Goal: Task Accomplishment & Management: Complete application form

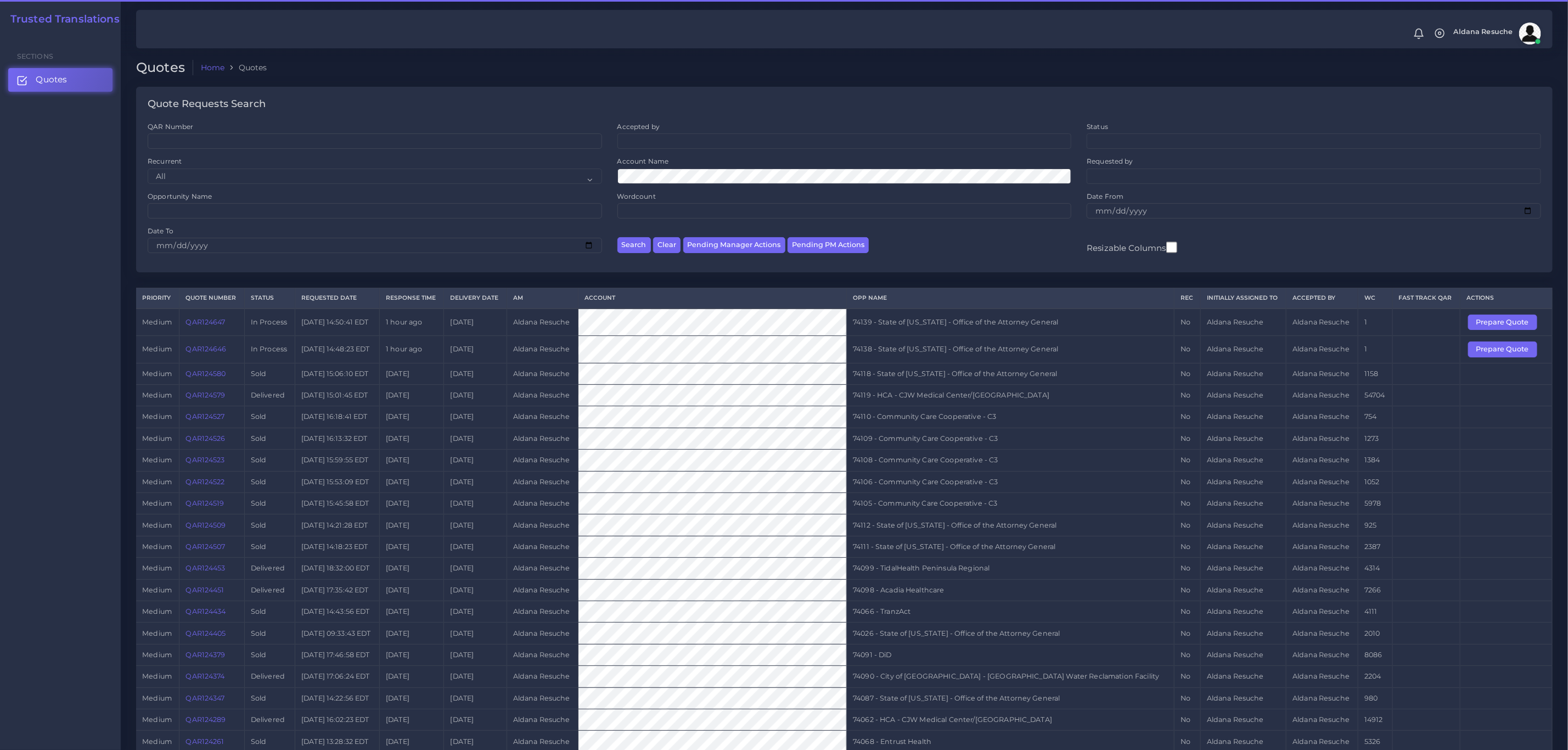
click at [902, 353] on td "74138 - State of [US_STATE] - Office of the Attorney General" at bounding box center [1010, 349] width 327 height 27
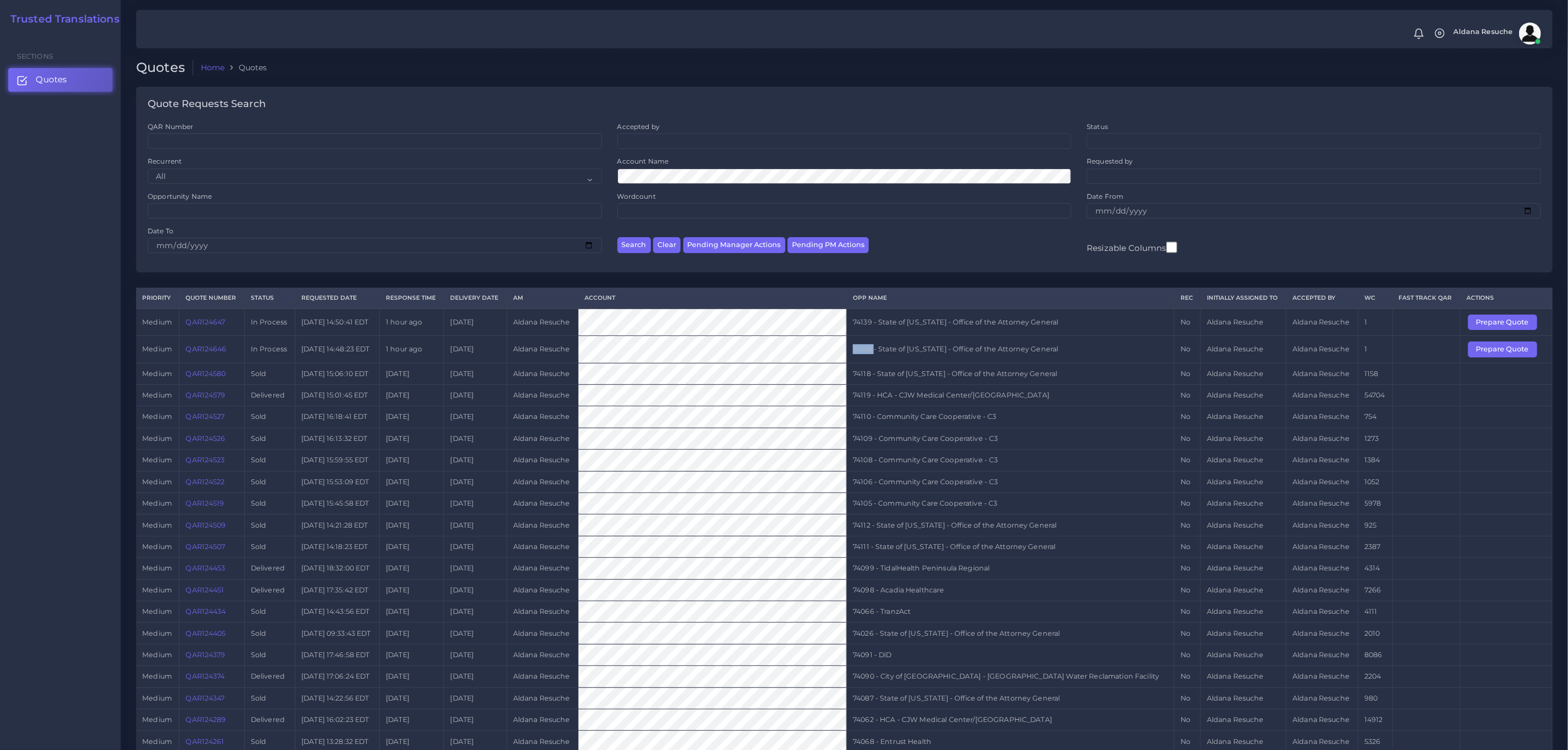
click at [902, 353] on td "74138 - State of [US_STATE] - Office of the Attorney General" at bounding box center [1010, 349] width 327 height 27
copy tr "74138 - State of [US_STATE] - Office of the Attorney General"
drag, startPoint x: 1497, startPoint y: 352, endPoint x: 1315, endPoint y: 311, distance: 186.6
click at [1497, 352] on button "Prepare Quote" at bounding box center [1503, 349] width 69 height 15
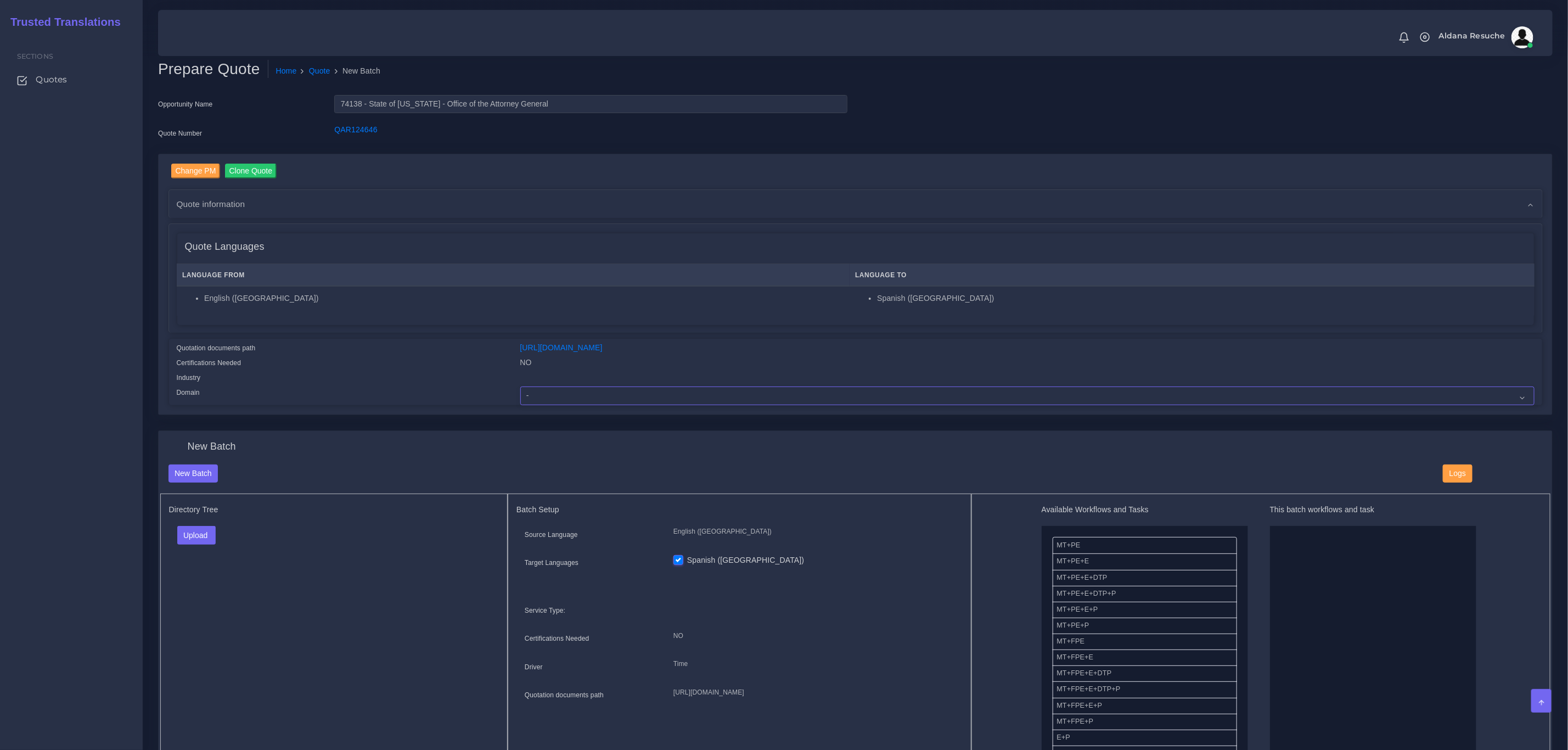
drag, startPoint x: 614, startPoint y: 393, endPoint x: 606, endPoint y: 385, distance: 11.3
click at [614, 393] on select "- Advertising and Media Agriculture, Forestry and Fishing Architecture, Buildin…" at bounding box center [1027, 396] width 1014 height 19
select select "Legal Services"
click at [520, 387] on select "- Advertising and Media Agriculture, Forestry and Fishing Architecture, Buildin…" at bounding box center [1027, 396] width 1014 height 19
click at [203, 539] on button "Upload" at bounding box center [197, 535] width 39 height 19
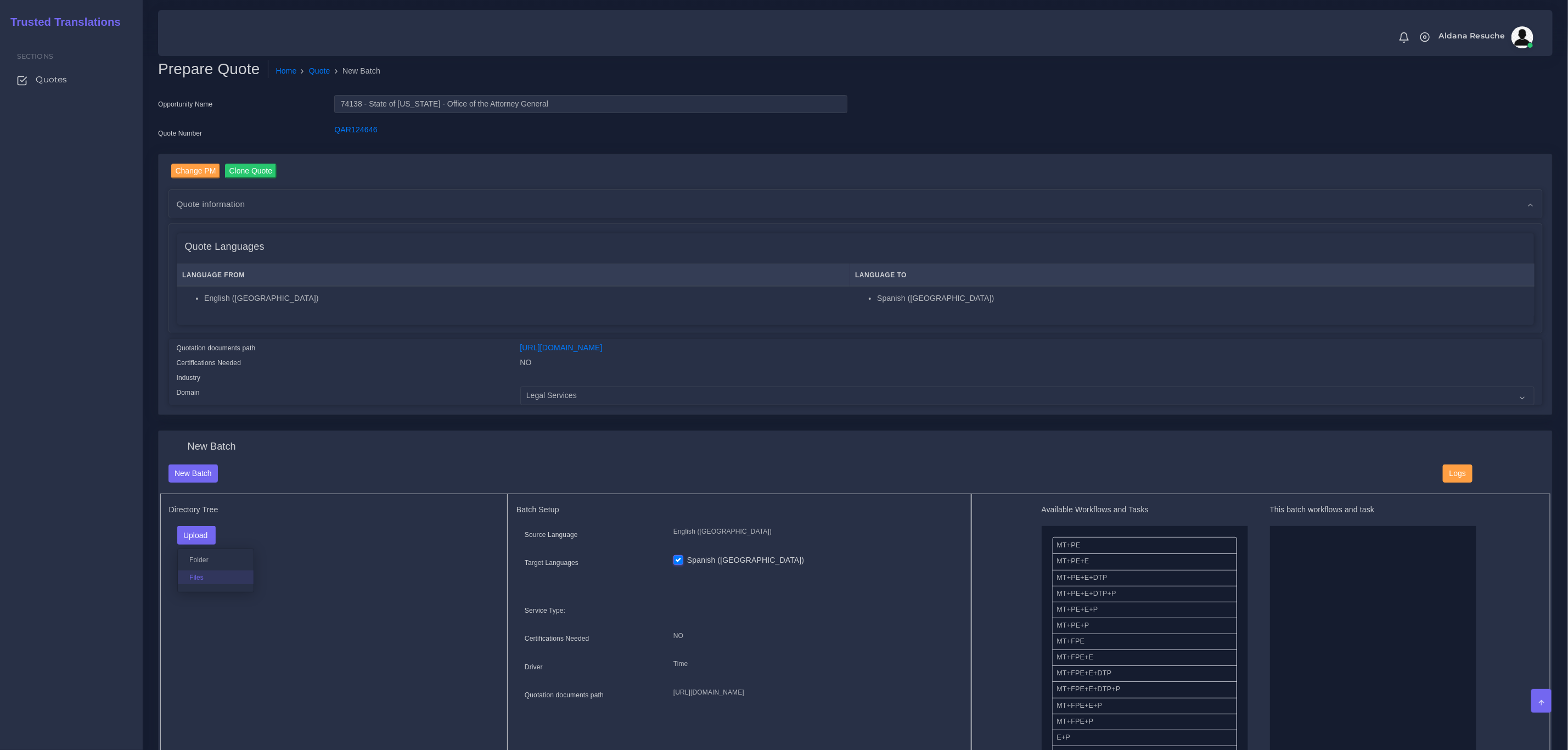
click at [219, 575] on label "Files" at bounding box center [215, 577] width 75 height 14
drag, startPoint x: 1108, startPoint y: 594, endPoint x: 1334, endPoint y: 578, distance: 226.6
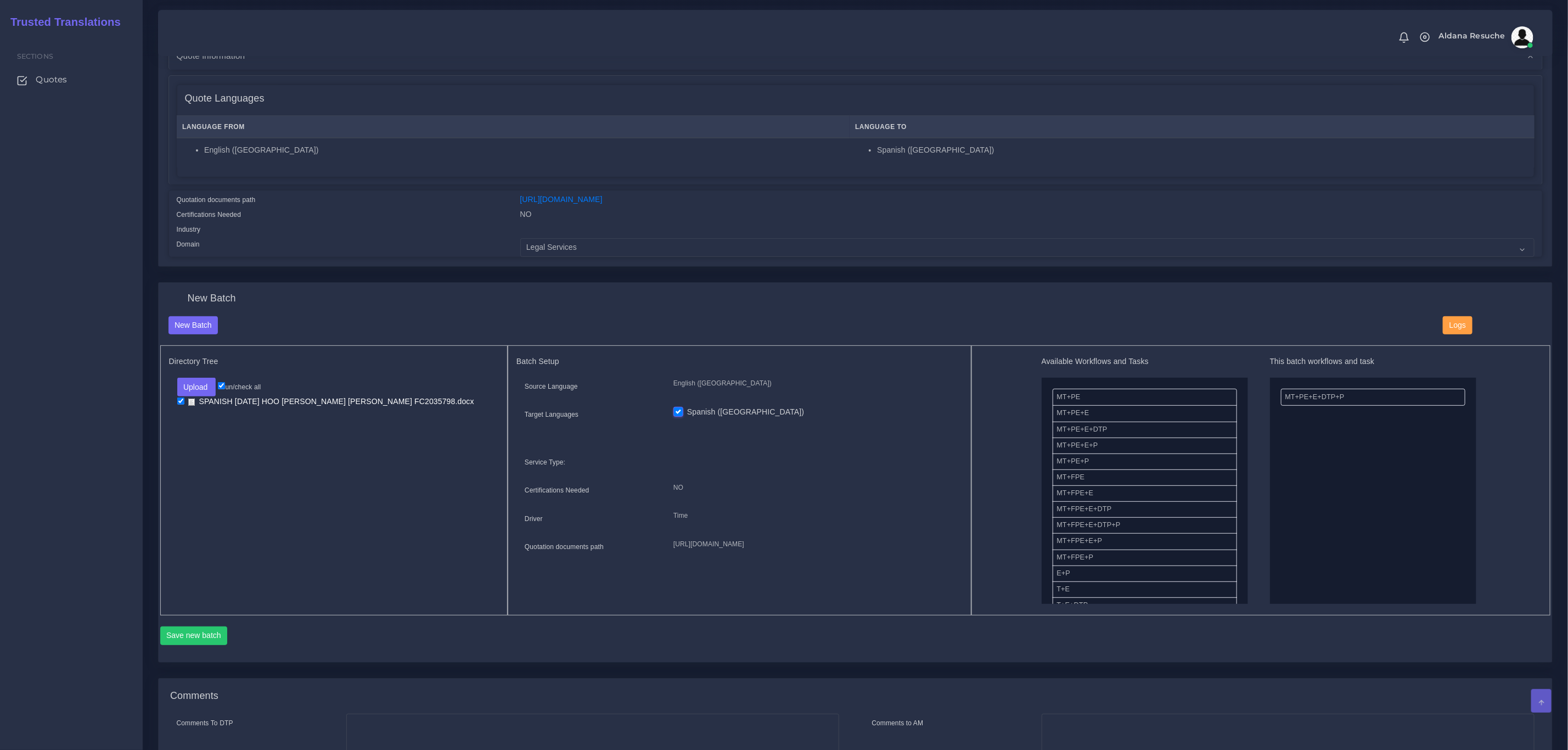
scroll to position [164, 0]
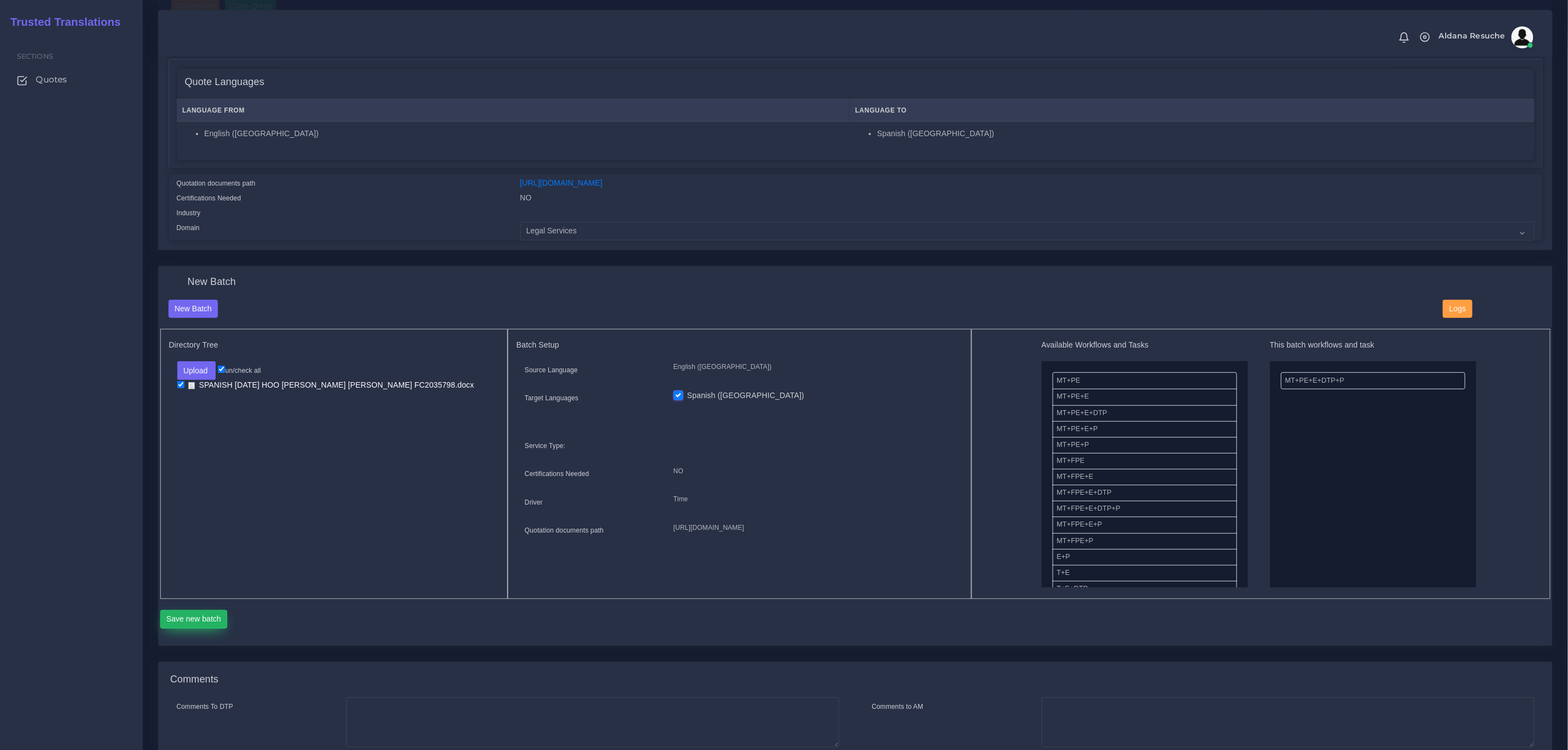
click at [209, 619] on button "Save new batch" at bounding box center [194, 619] width 68 height 19
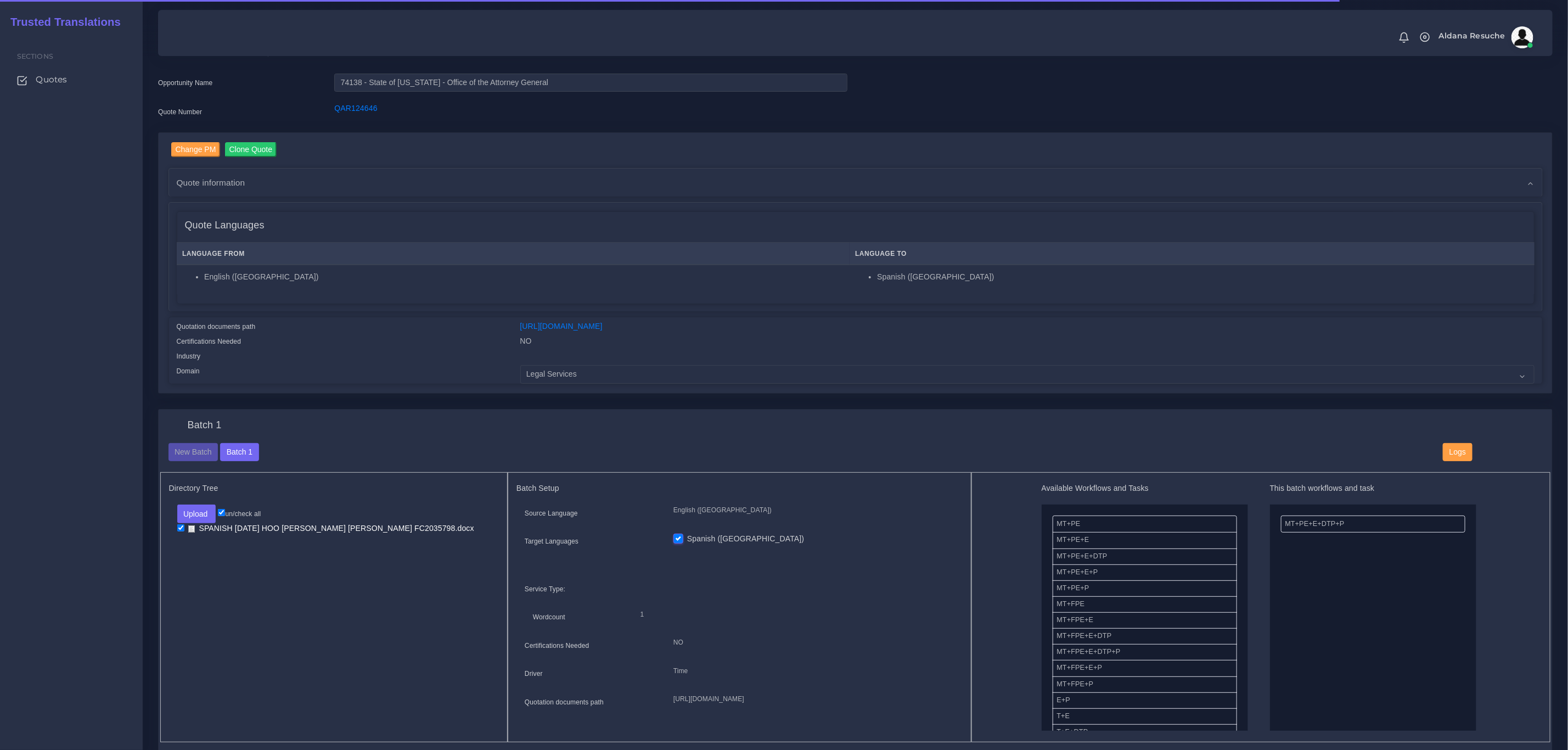
scroll to position [247, 0]
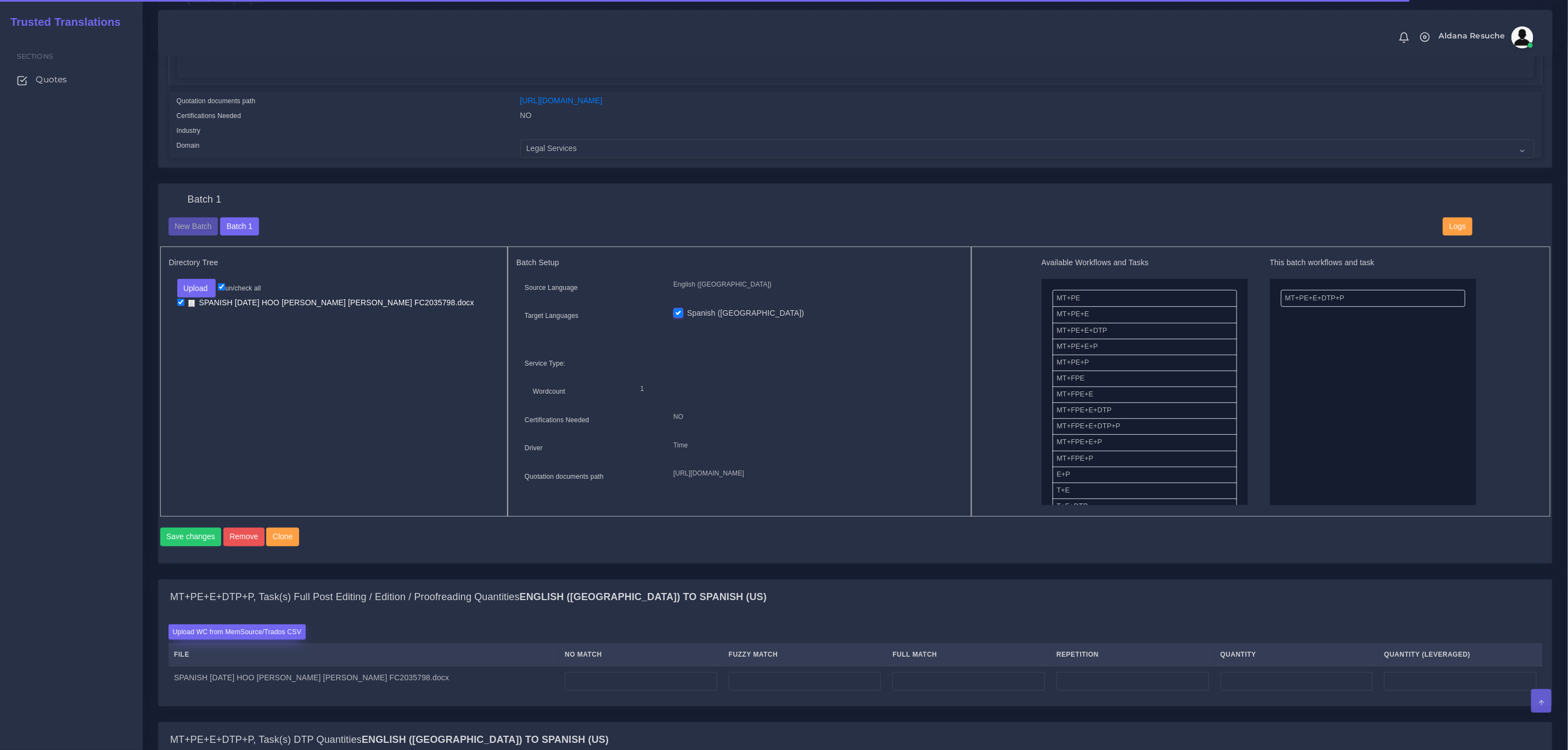
click at [287, 639] on label "Upload WC from MemSource/Trados CSV" at bounding box center [237, 631] width 138 height 15
click at [0, 0] on input "Upload WC from MemSource/Trados CSV" at bounding box center [0, 0] width 0 height 0
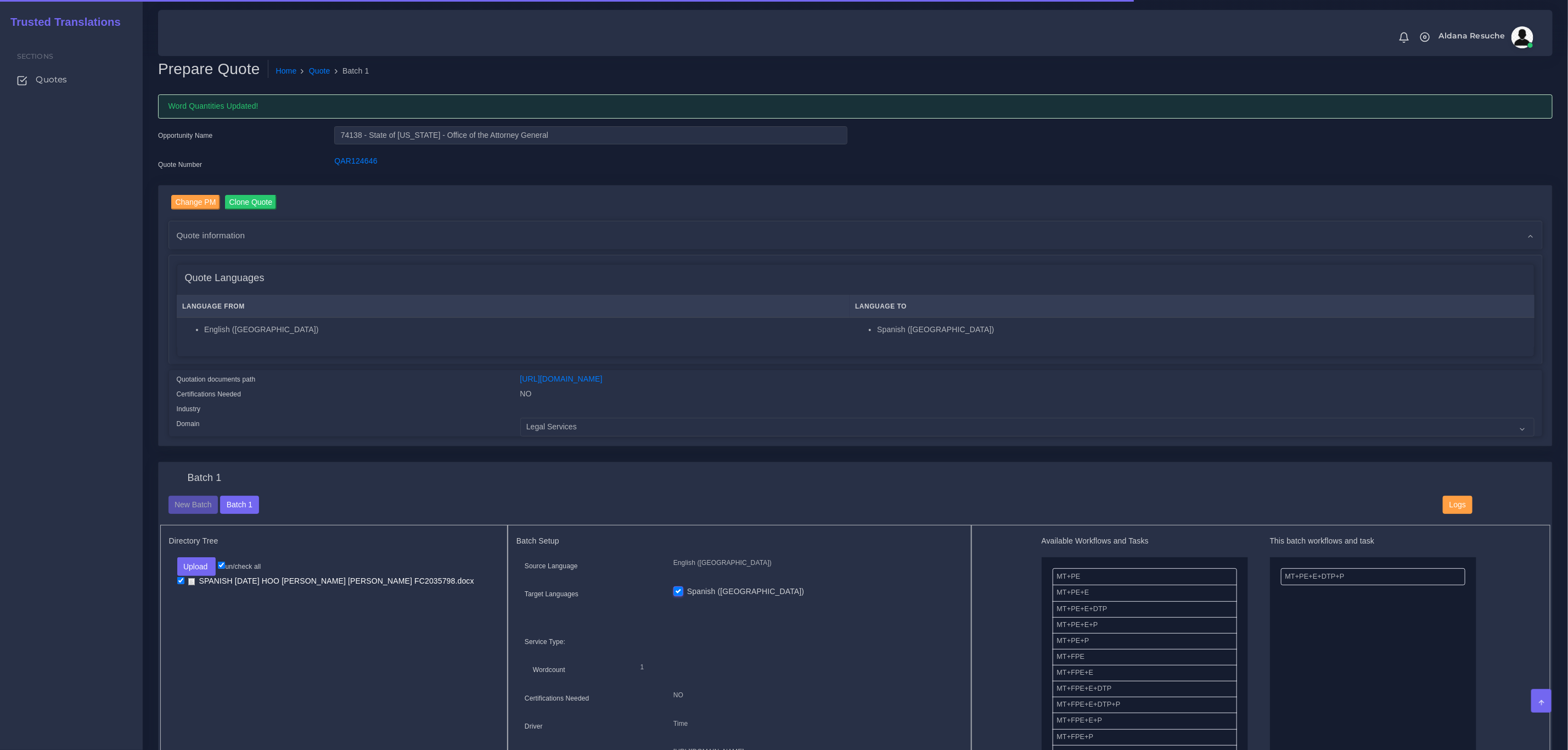
click at [407, 380] on div "Quotation documents path" at bounding box center [340, 380] width 343 height 15
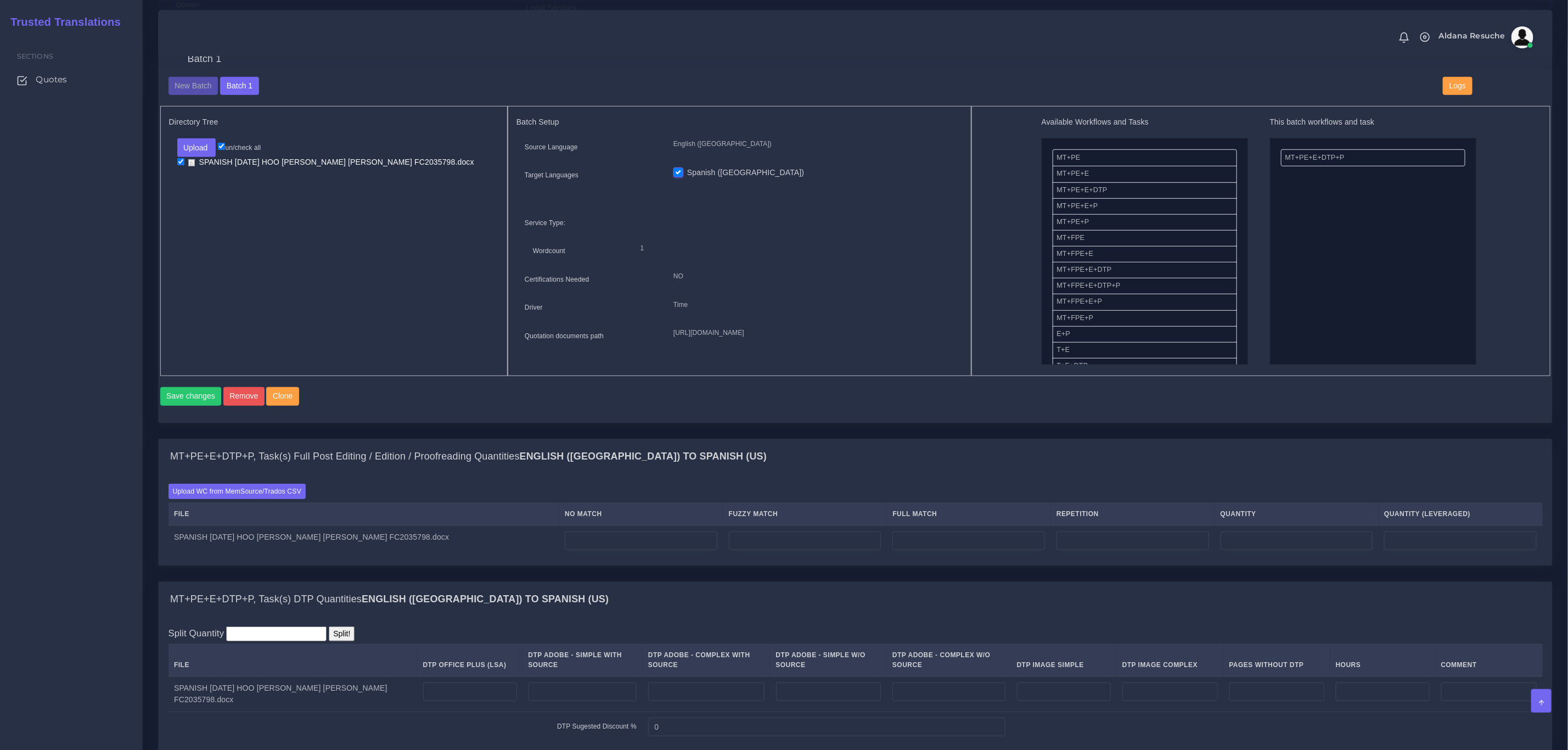
scroll to position [329, 0]
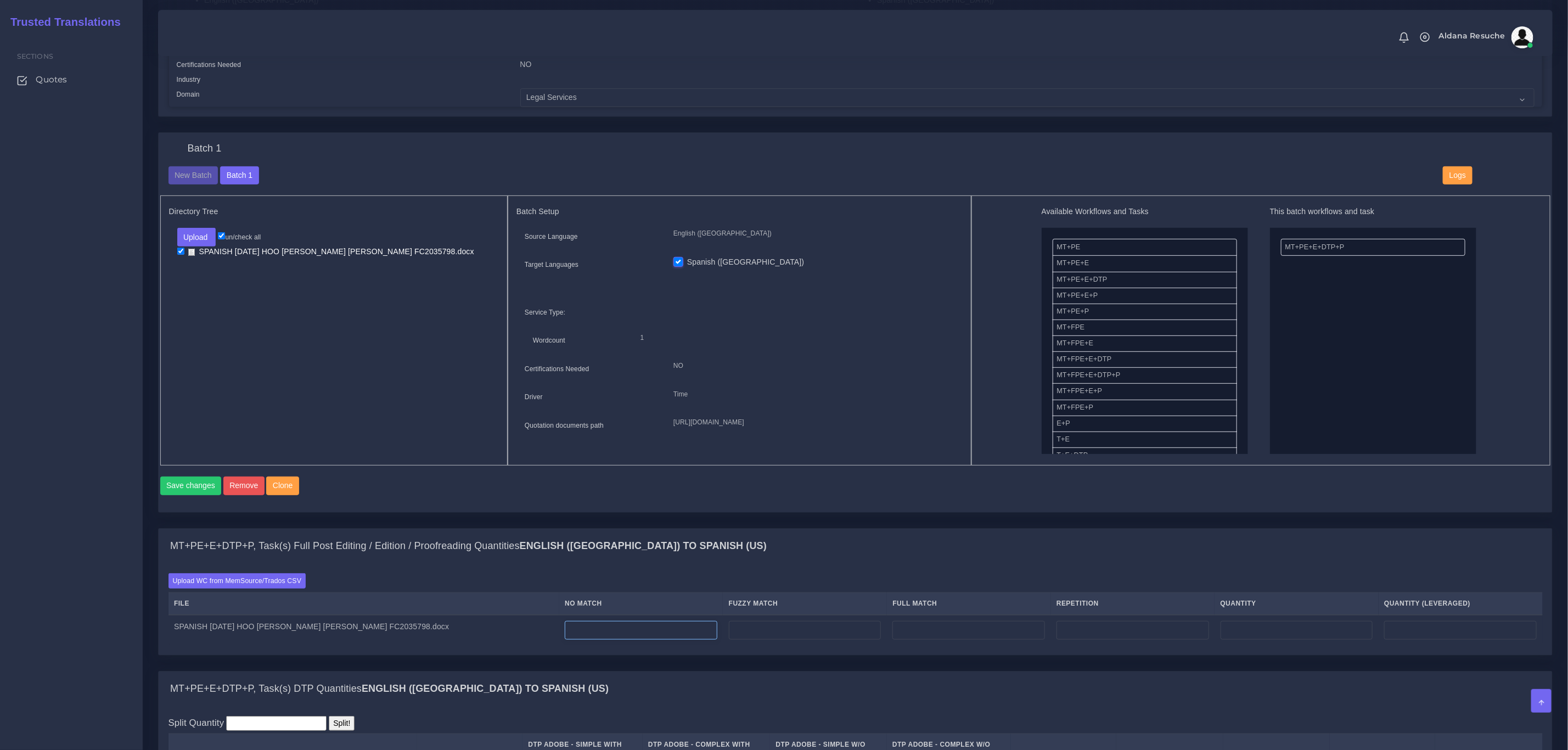
click at [577, 639] on input "number" at bounding box center [641, 630] width 153 height 19
type input "164"
click at [678, 560] on div "MT+PE+E+DTP+P, Task(s) Full Post Editing / Edition / Proofreading Quantities En…" at bounding box center [855, 546] width 1393 height 35
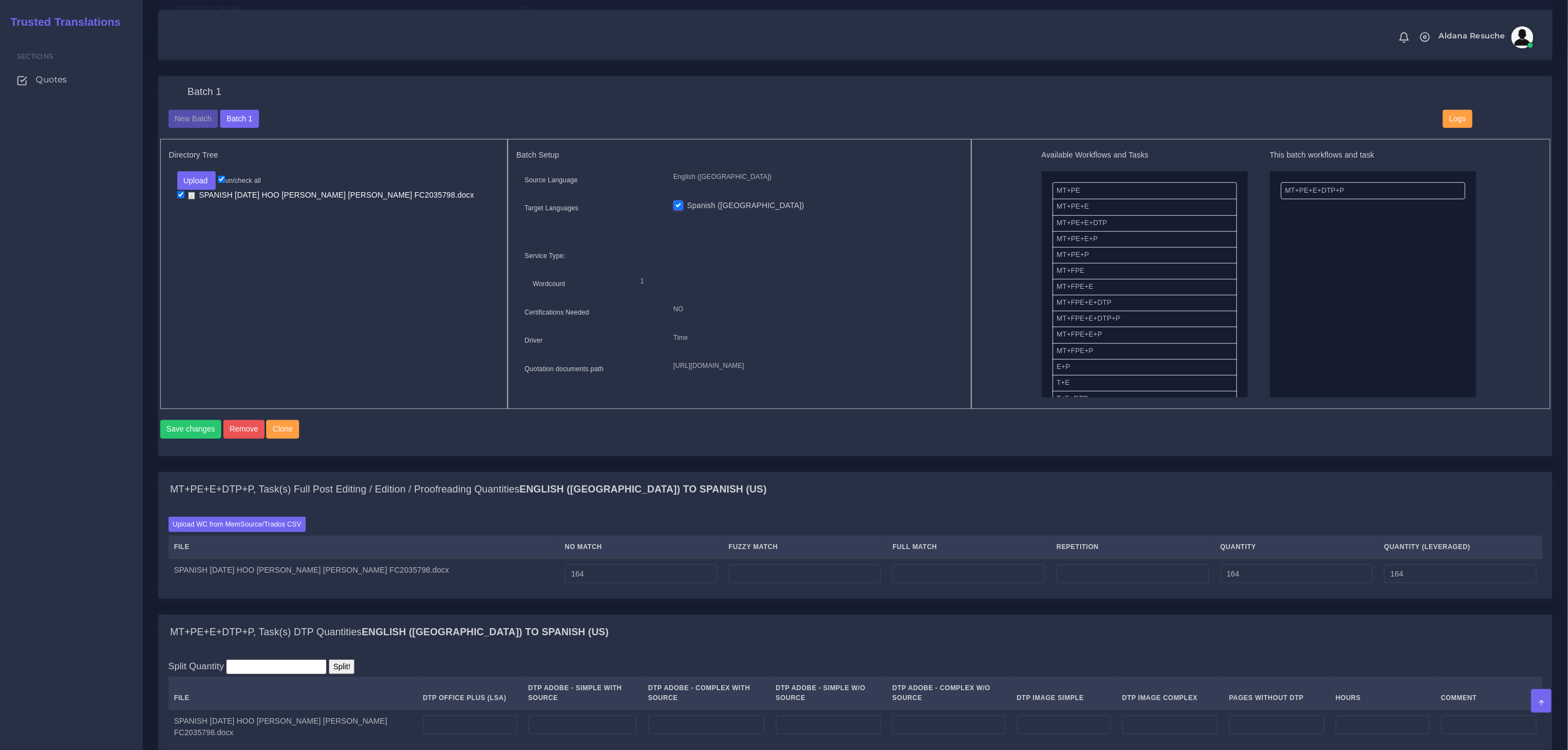
scroll to position [412, 0]
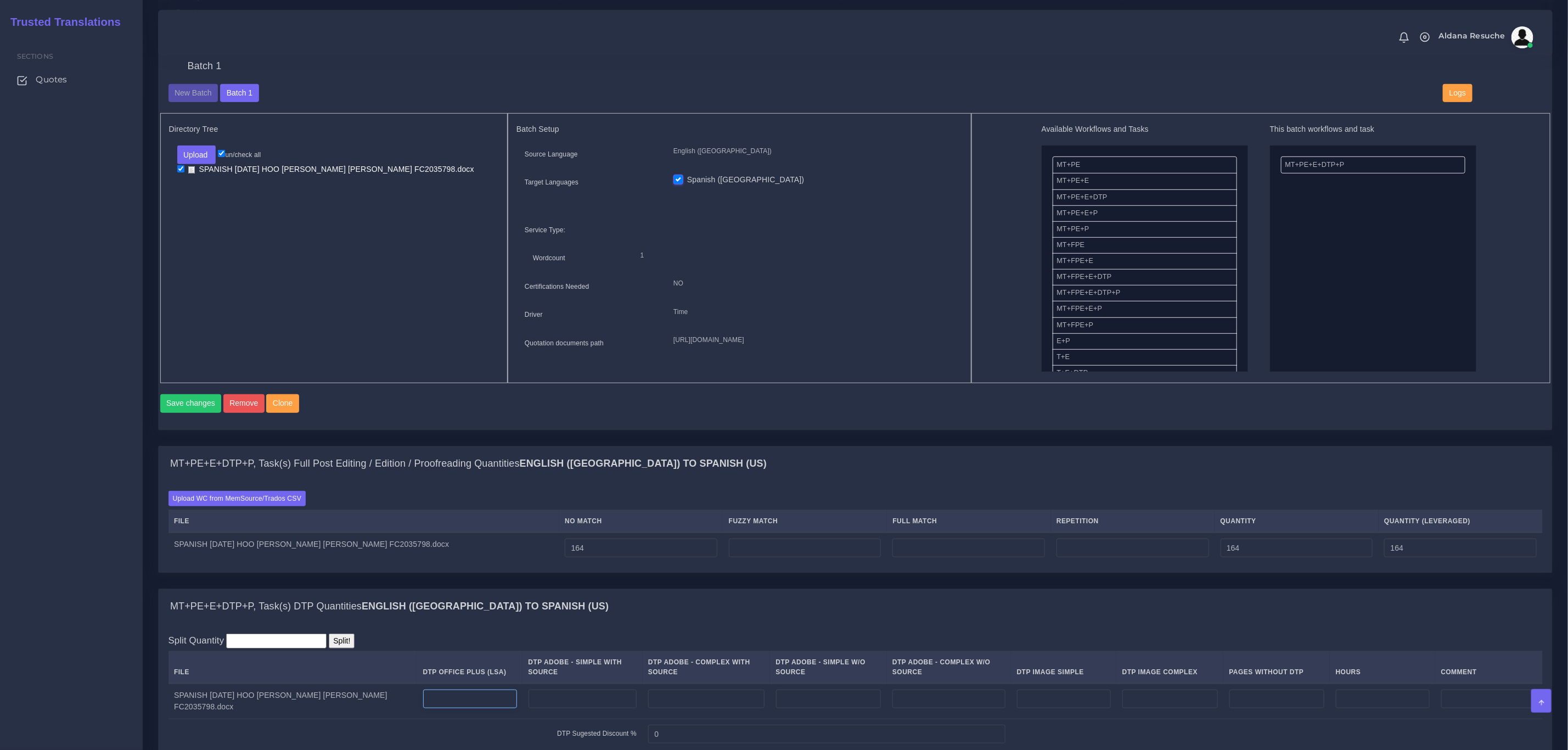
click at [427, 708] on input "number" at bounding box center [470, 698] width 94 height 19
type input "4"
type input "3"
click at [700, 500] on div "Upload WC from MemSource/Trados CSV File No Match Fuzzy Match Full Match Repeti…" at bounding box center [855, 527] width 1393 height 91
click at [780, 557] on input "number" at bounding box center [805, 548] width 153 height 19
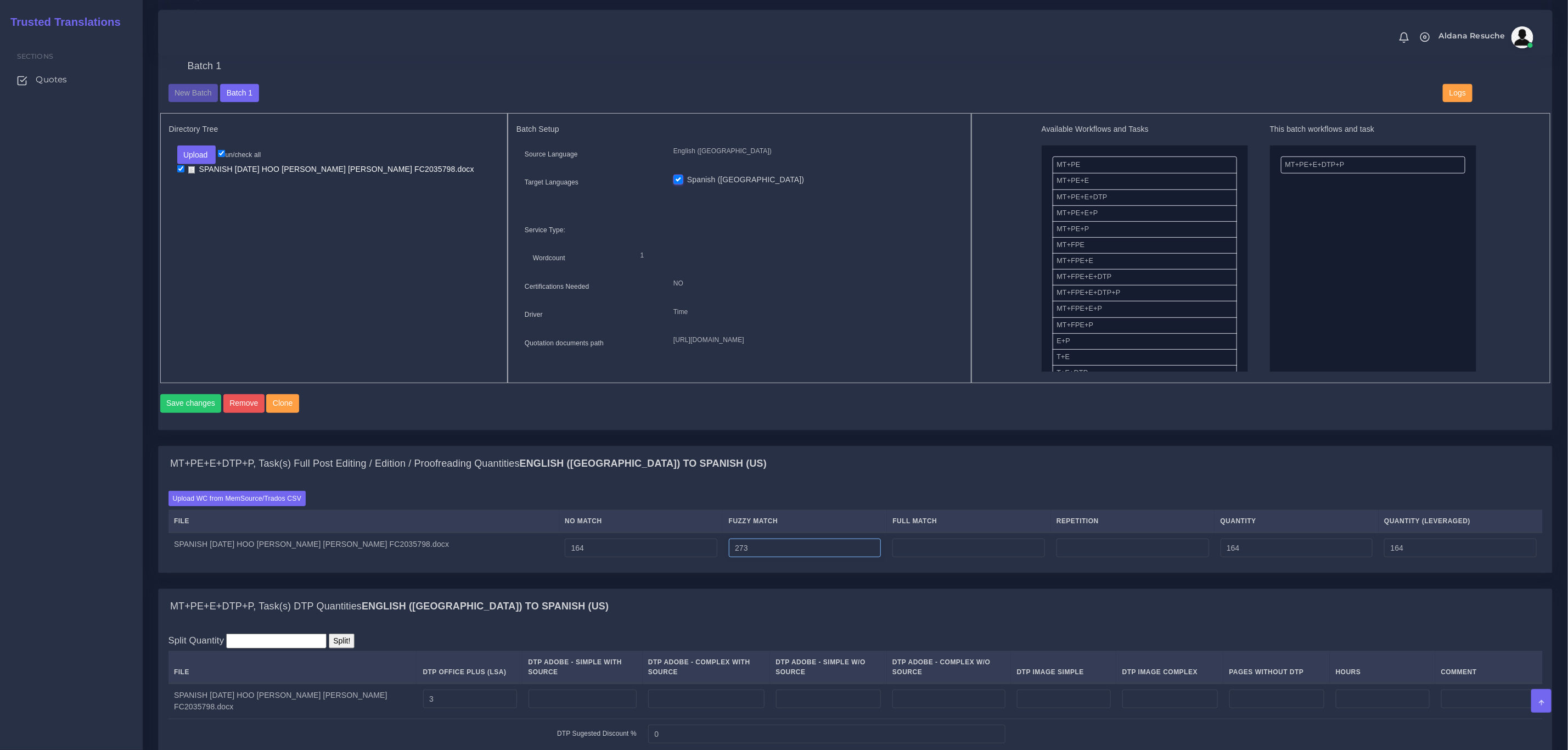
type input "273"
type input "437"
type input "300"
click at [852, 463] on div "MT+PE+E+DTP+P, Task(s) Full Post Editing / Edition / Proofreading Quantities En…" at bounding box center [855, 464] width 1393 height 35
click at [962, 557] on input "number" at bounding box center [968, 548] width 153 height 19
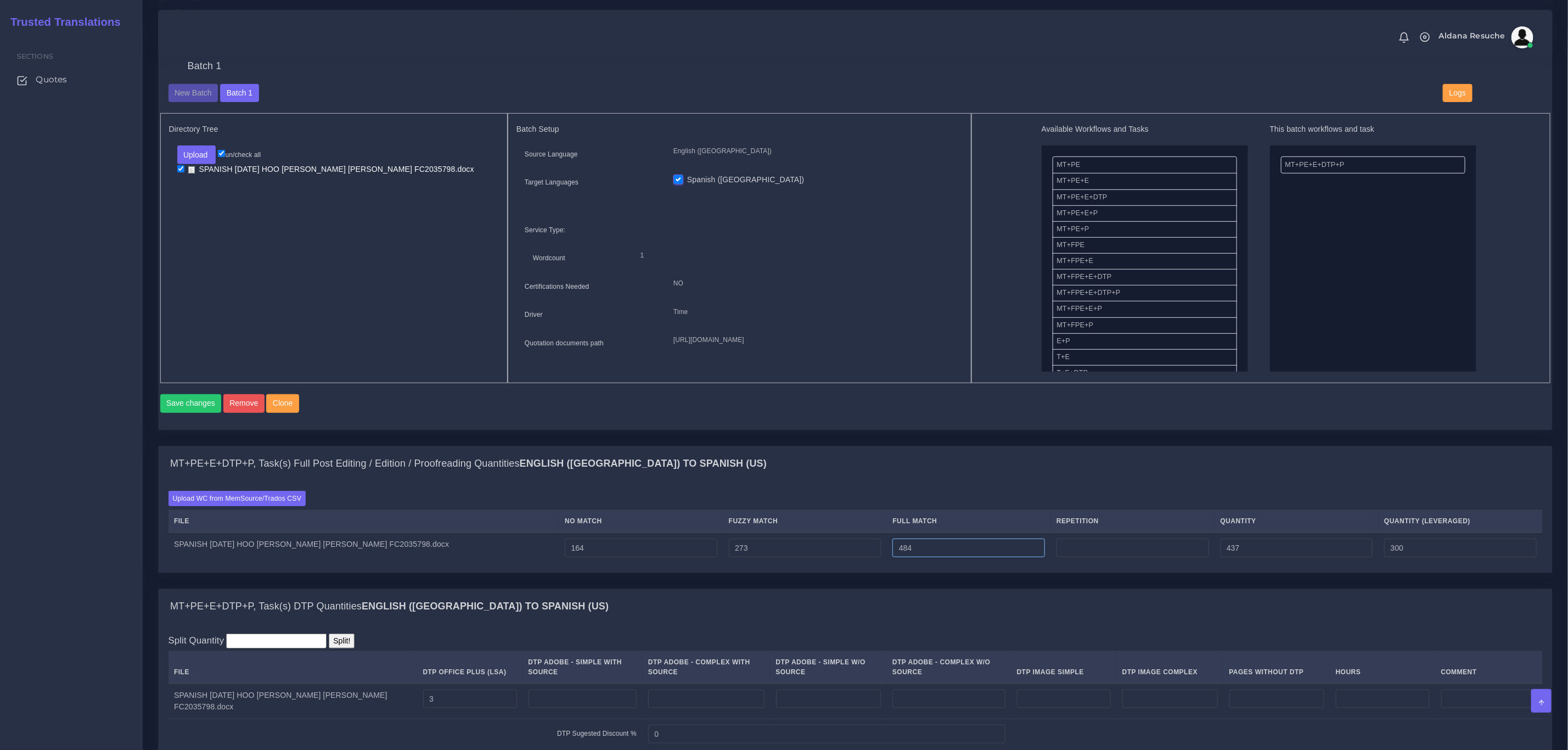
type input "484"
type input "921"
type input "421"
click at [1206, 413] on div "Save changes Remove Clone" at bounding box center [855, 403] width 1391 height 19
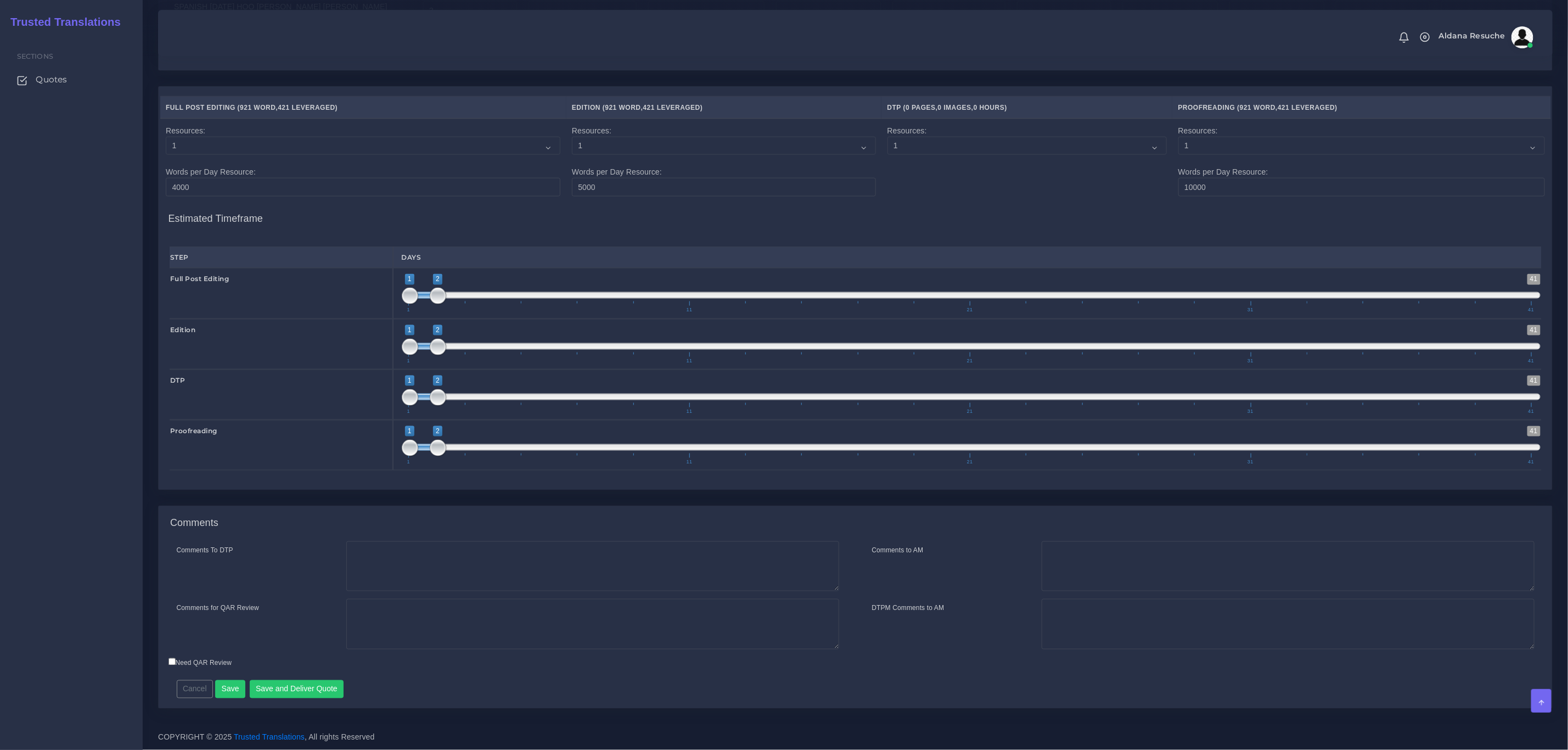
scroll to position [1120, 0]
click at [472, 589] on textarea "Comments To DTP" at bounding box center [593, 566] width 493 height 51
type textarea "DTP in word"
type textarea "PEEP+DTP"
click at [309, 690] on button "Save and Deliver Quote" at bounding box center [296, 689] width 94 height 19
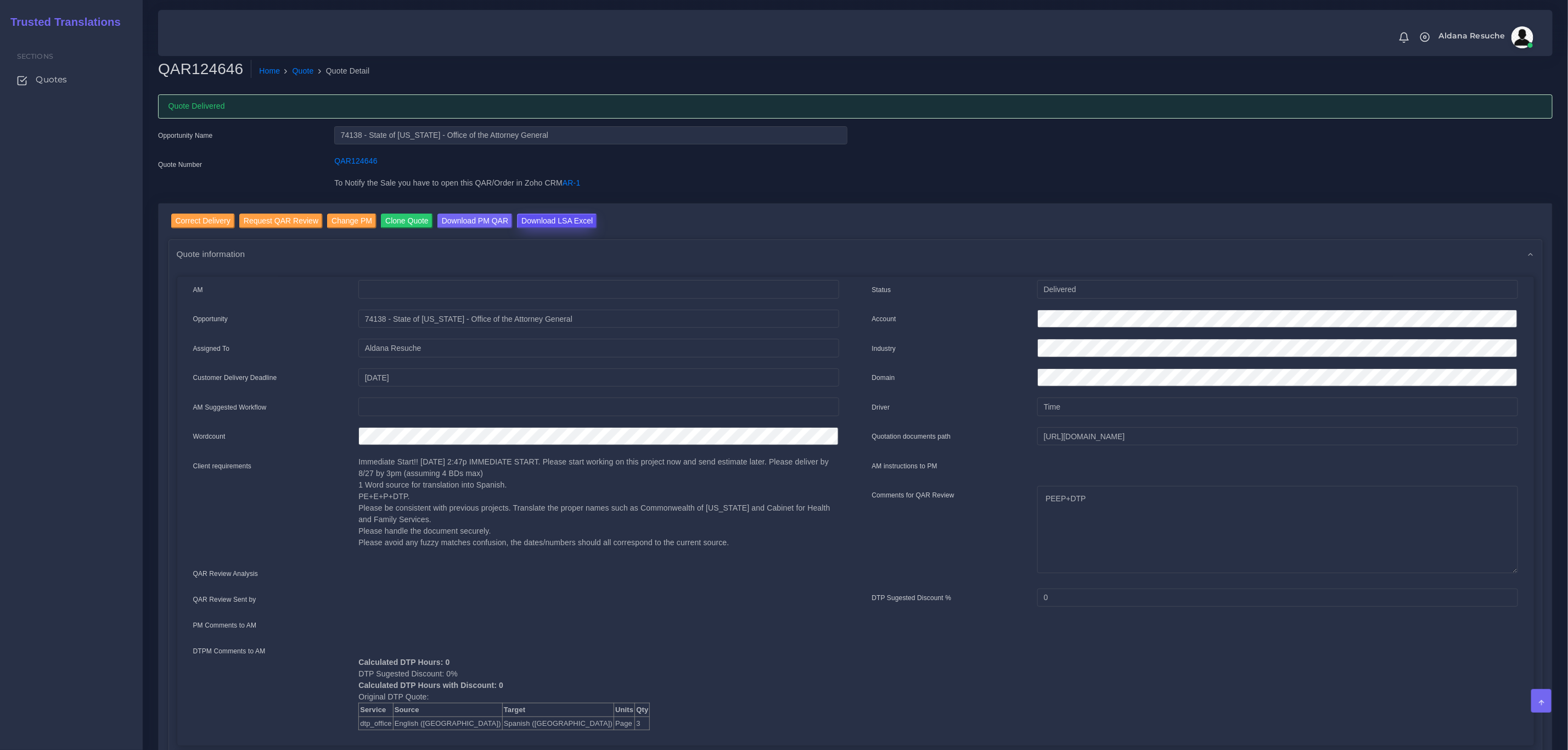
click at [562, 224] on input "Download LSA Excel" at bounding box center [557, 221] width 80 height 15
drag, startPoint x: 307, startPoint y: 71, endPoint x: 427, endPoint y: 10, distance: 134.6
click at [307, 71] on link "Quote" at bounding box center [303, 71] width 21 height 12
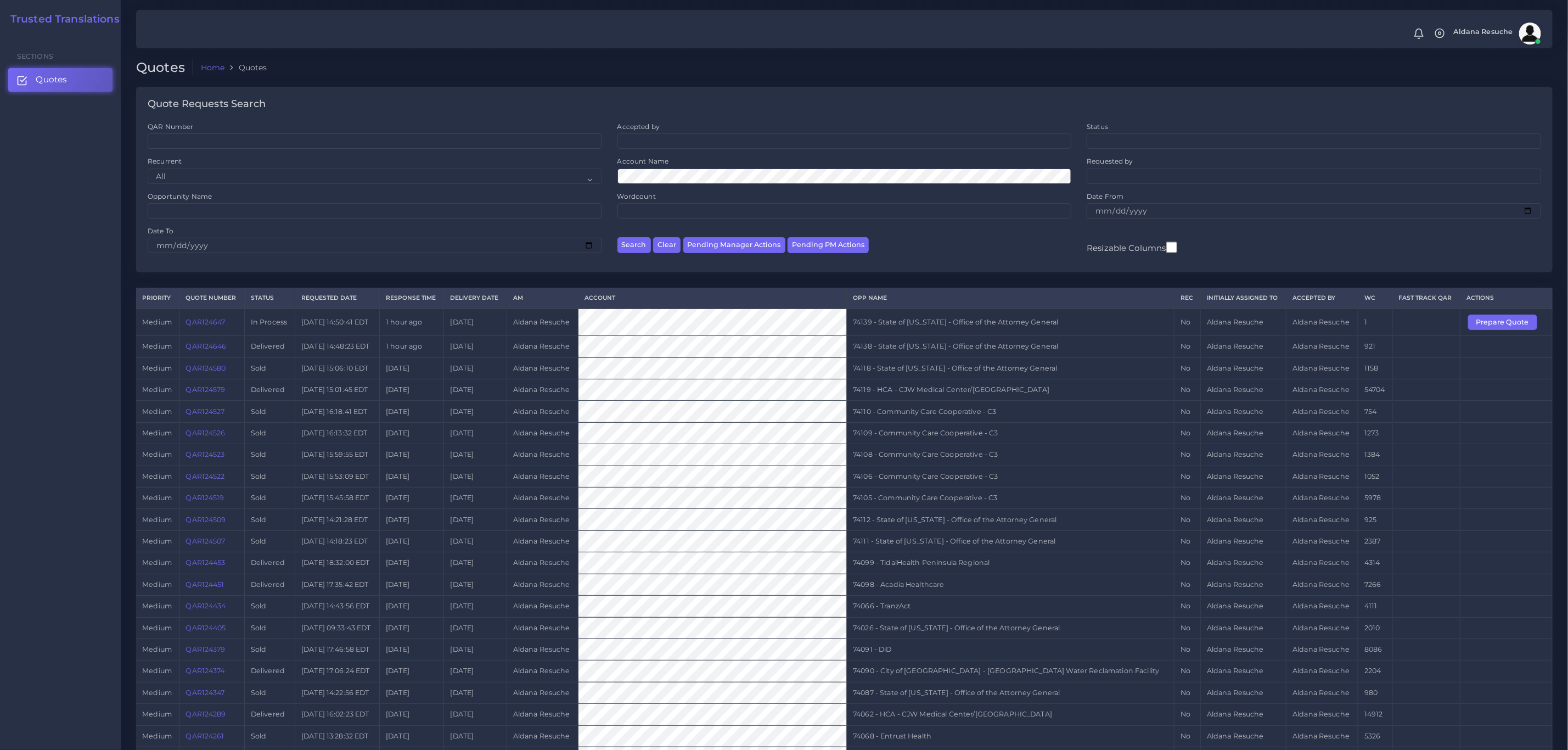
click at [954, 328] on td "74139 - State of Kentucky - Office of the Attorney General" at bounding box center [1010, 322] width 327 height 27
copy tr "74139 - State of Kentucky - Office of the Attorney General"
click at [1490, 317] on button "Prepare Quote" at bounding box center [1503, 322] width 69 height 15
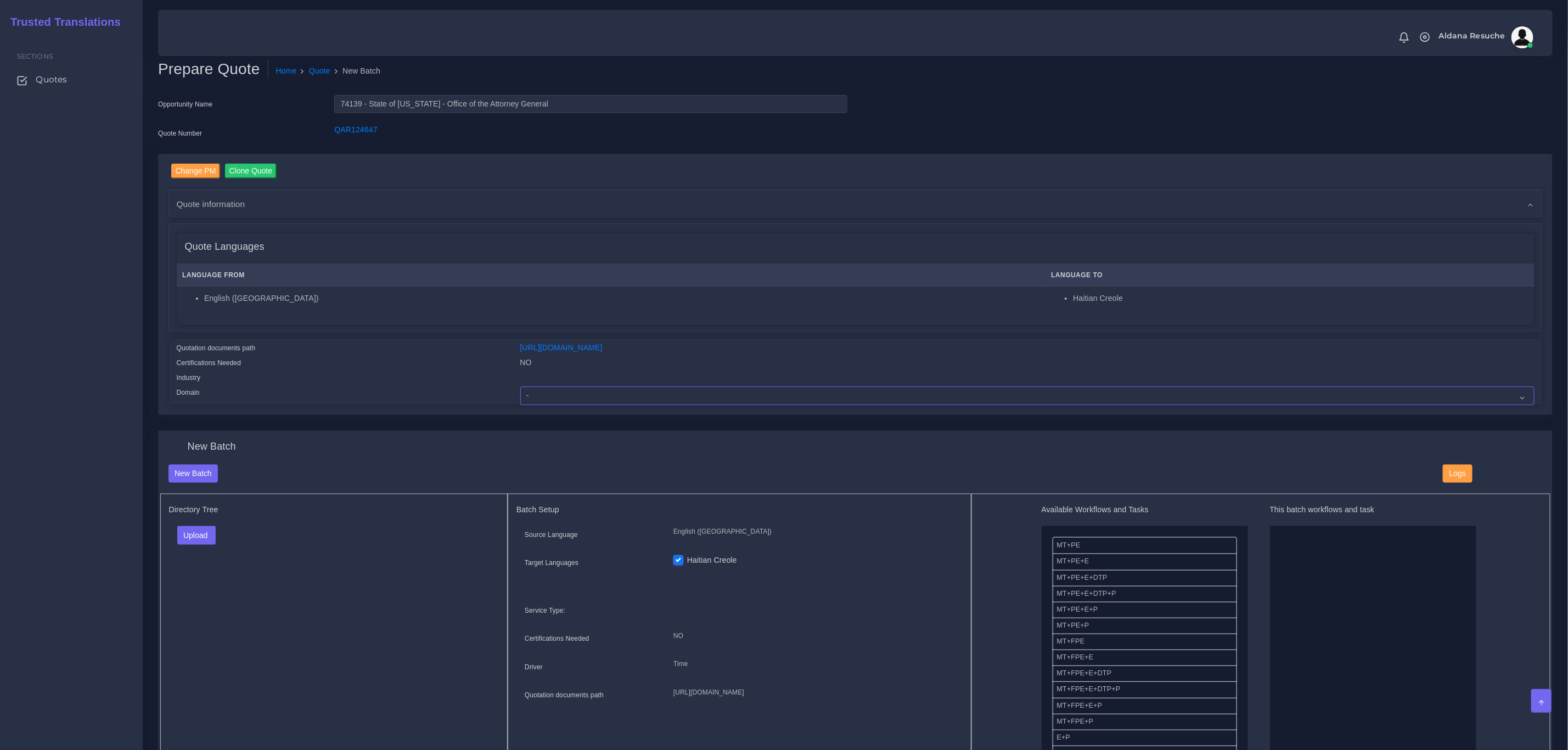
click at [609, 387] on select "- Advertising and Media Agriculture, Forestry and Fishing Architecture, Buildin…" at bounding box center [1027, 396] width 1014 height 19
select select "Legal Services"
click at [520, 387] on select "- Advertising and Media Agriculture, Forestry and Fishing Architecture, Buildin…" at bounding box center [1027, 396] width 1014 height 19
click at [183, 542] on button "Upload" at bounding box center [197, 535] width 39 height 19
click at [213, 575] on label "Files" at bounding box center [215, 577] width 75 height 14
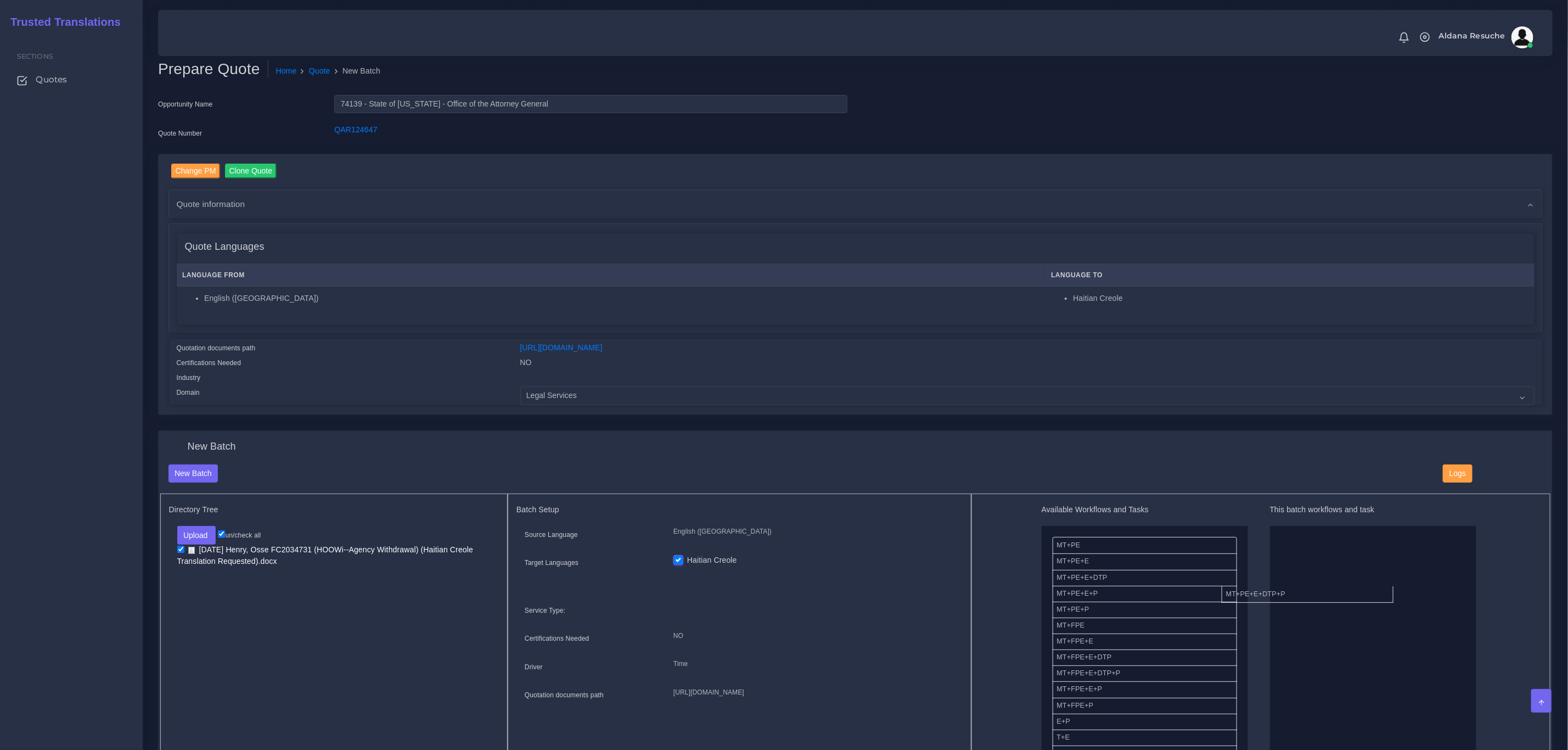
drag, startPoint x: 1100, startPoint y: 592, endPoint x: 1124, endPoint y: 558, distance: 41.6
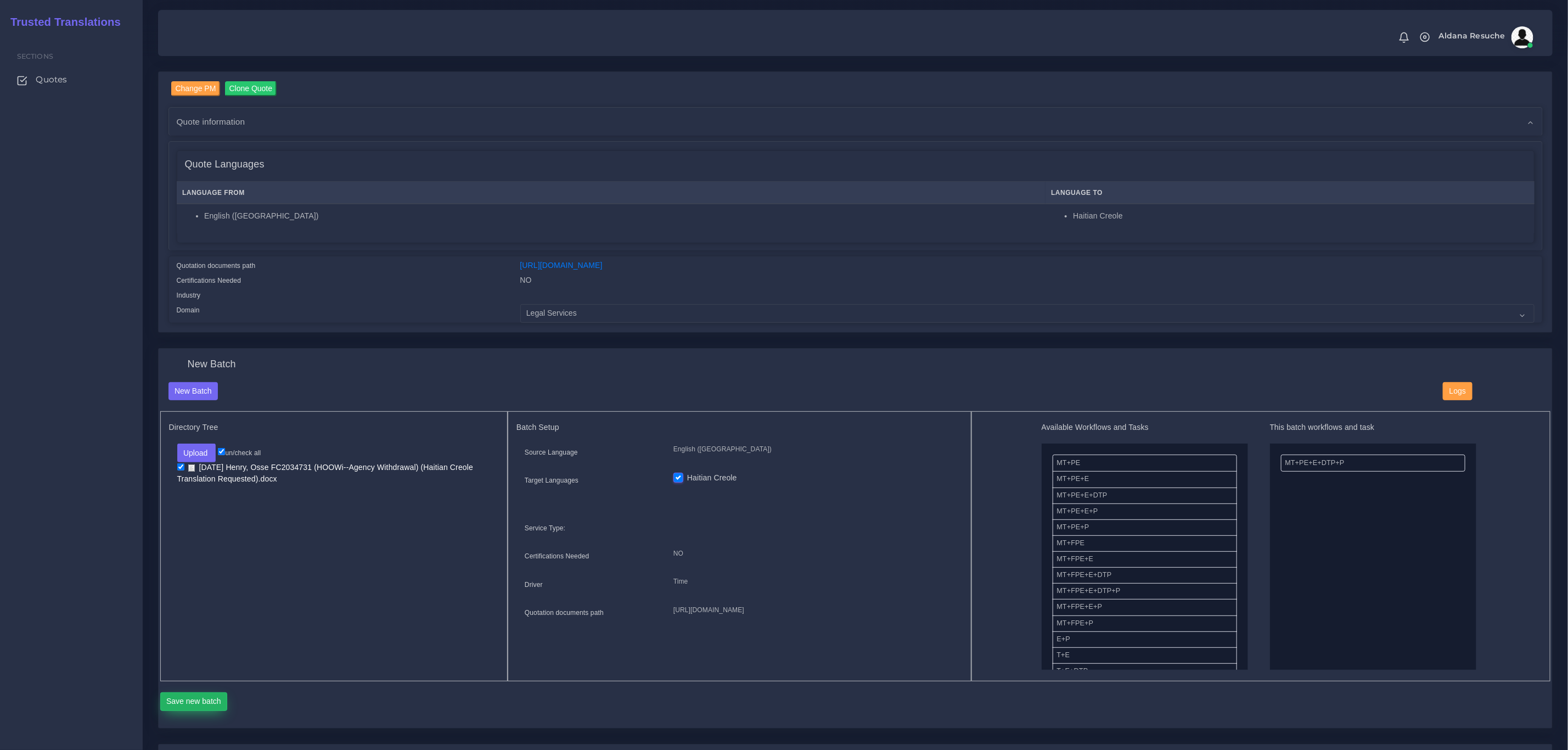
click at [185, 692] on button "Save new batch" at bounding box center [194, 701] width 68 height 19
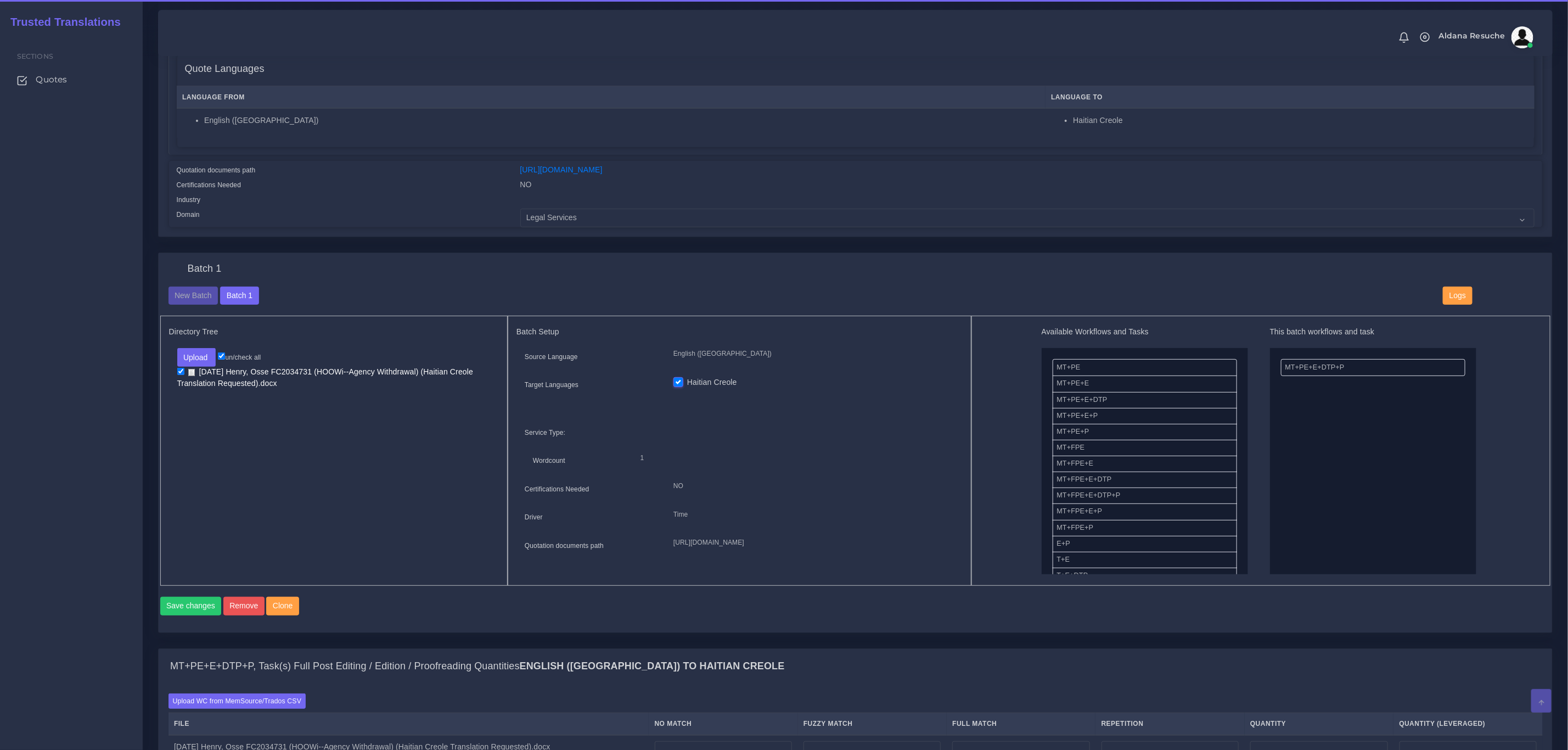
scroll to position [412, 0]
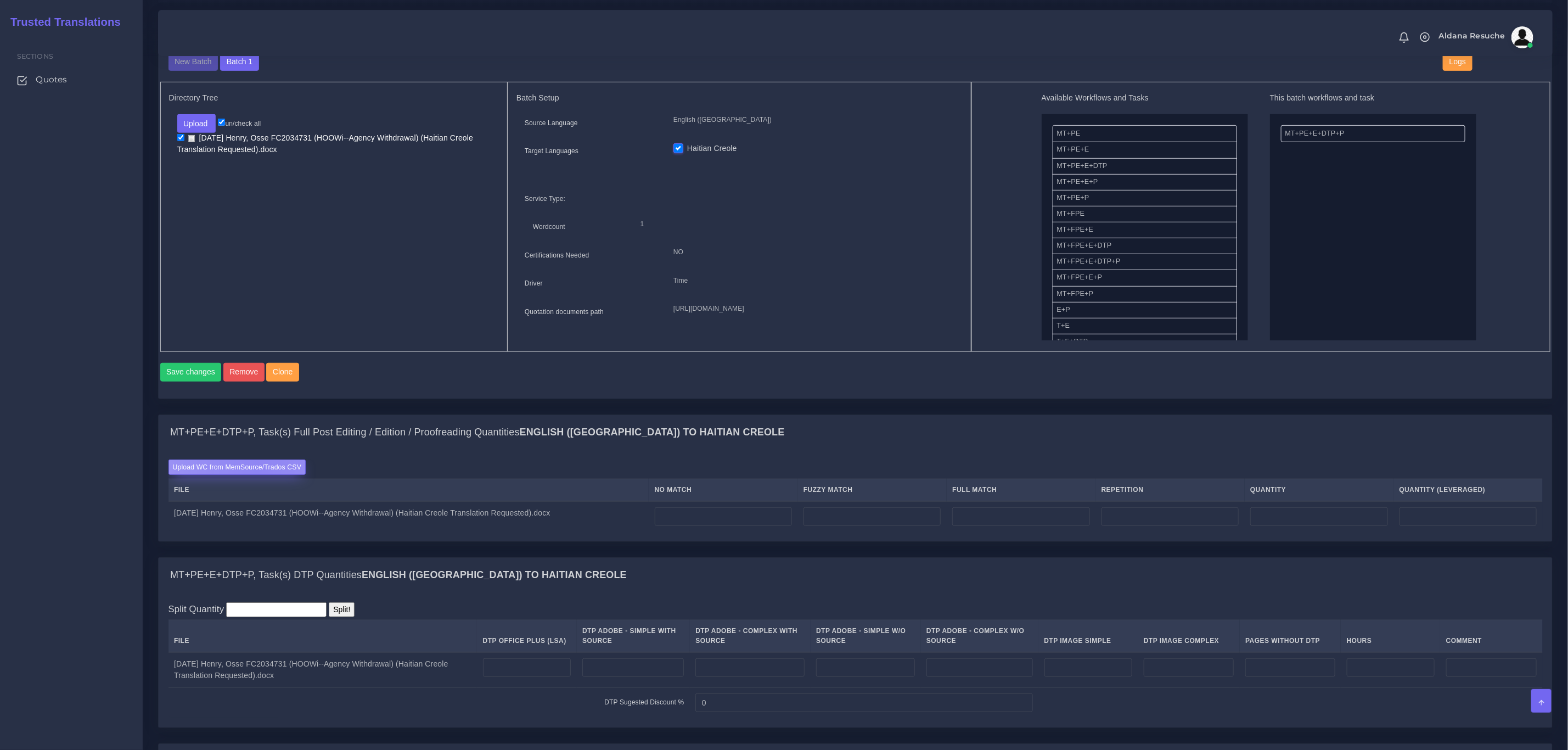
click at [257, 474] on label "Upload WC from MemSource/Trados CSV" at bounding box center [237, 467] width 138 height 15
click at [0, 0] on input "Upload WC from MemSource/Trados CSV" at bounding box center [0, 0] width 0 height 0
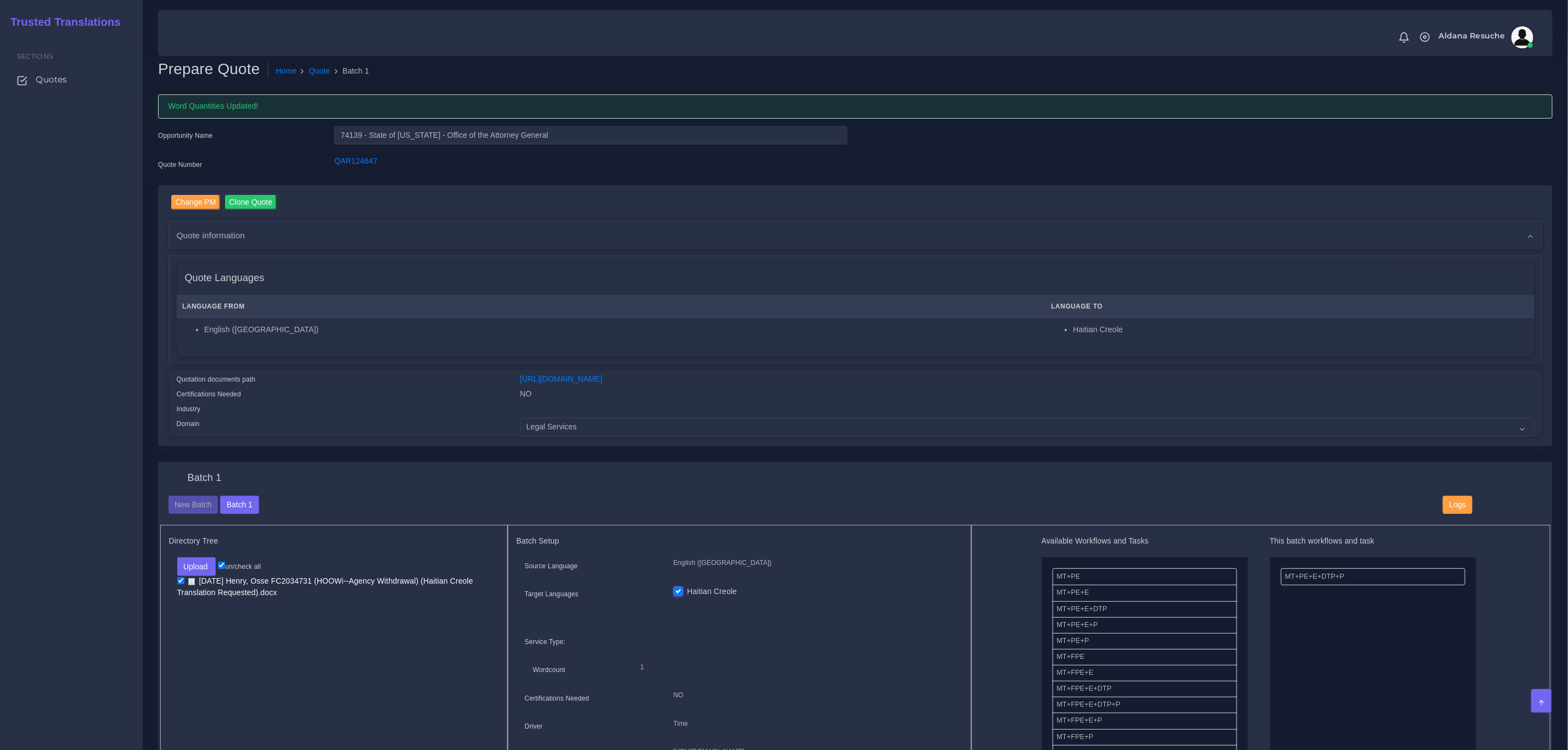
click at [483, 449] on div "Change PM Clone Quote AM NO" at bounding box center [855, 323] width 1411 height 277
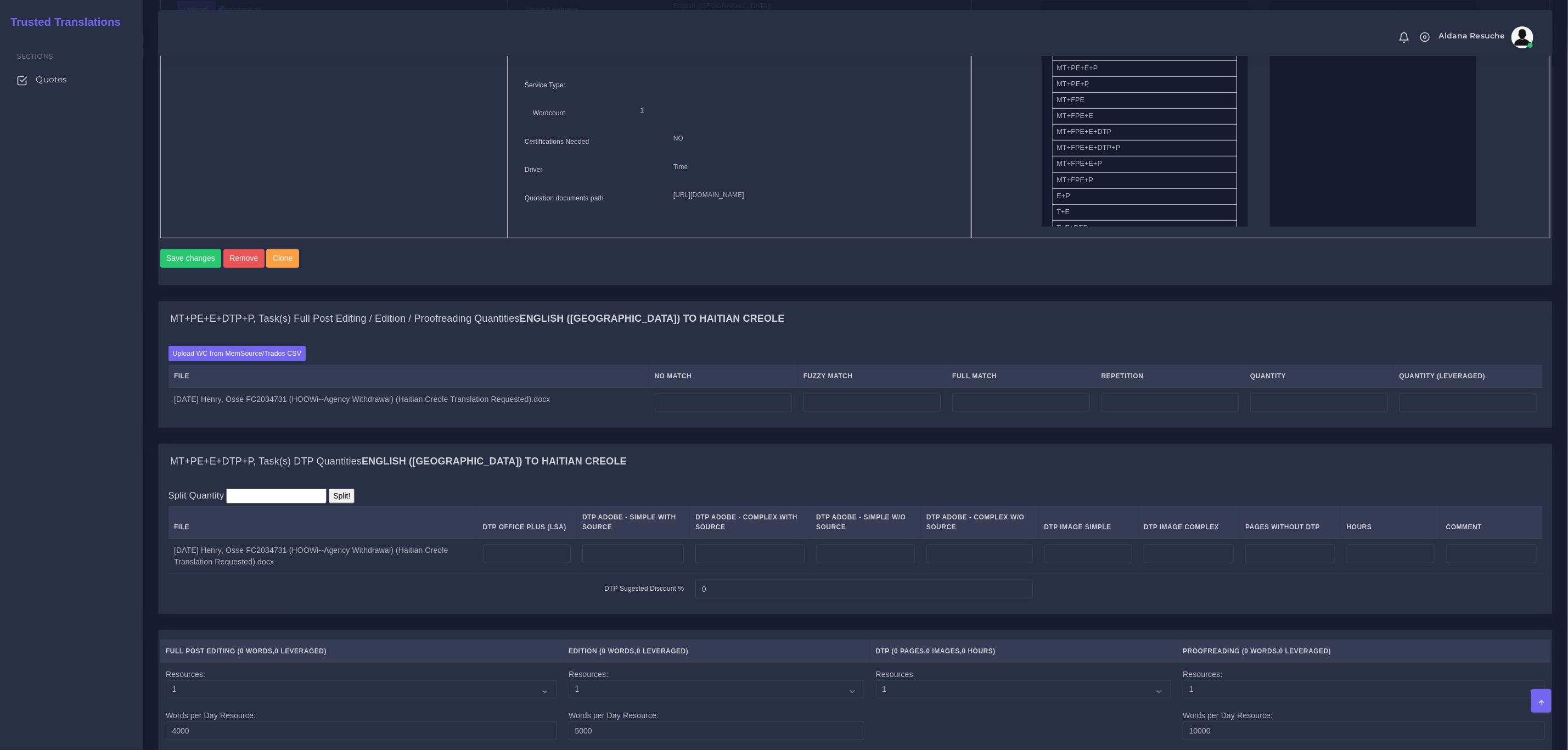
scroll to position [494, 0]
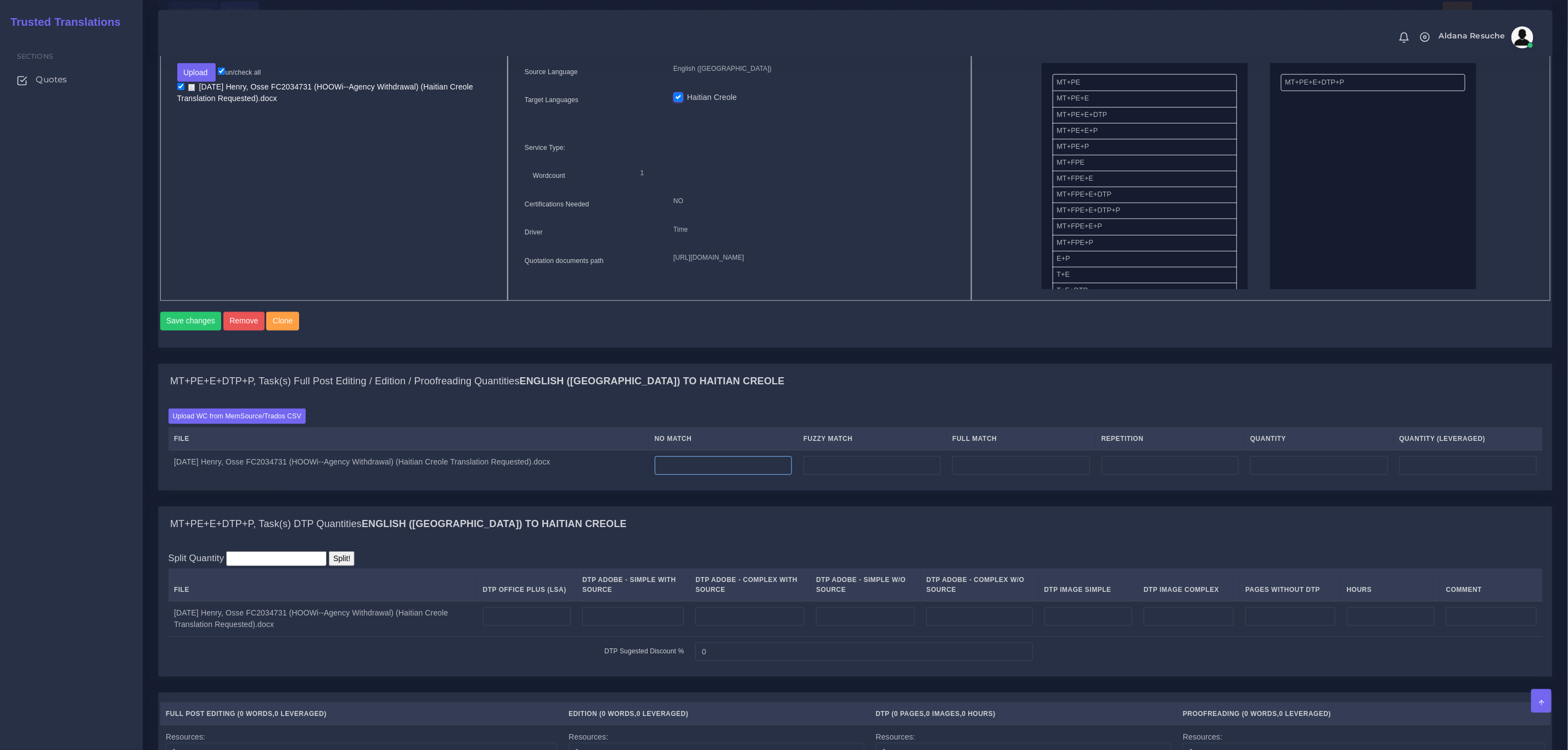
click at [721, 475] on input "number" at bounding box center [723, 465] width 137 height 19
type input "100"
click at [930, 475] on input "number" at bounding box center [872, 465] width 137 height 19
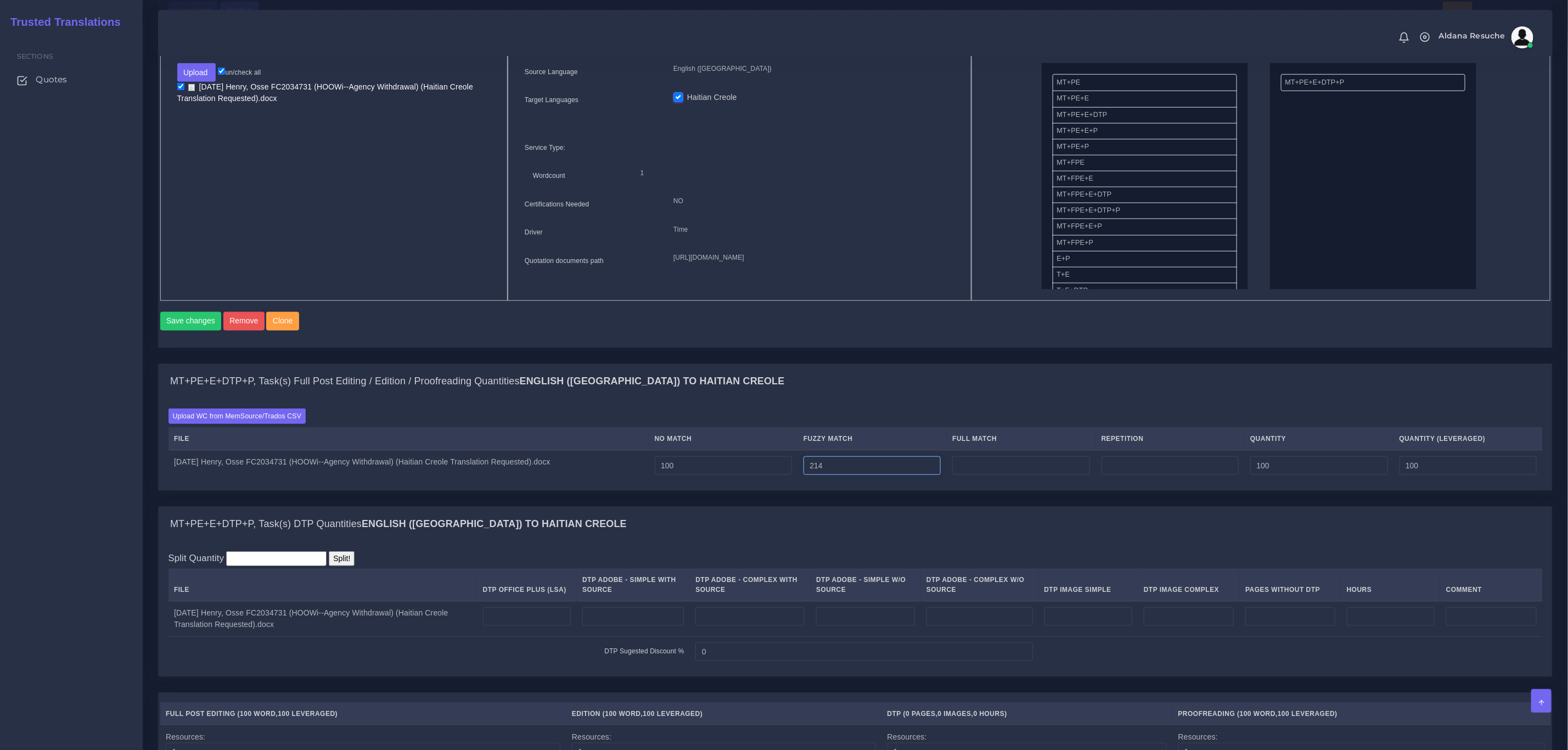
type input "214"
type input "314"
type input "207"
click at [952, 418] on div "Upload WC from MemSource/Trados CSV File No Match Fuzzy Match Full Match Repeti…" at bounding box center [855, 444] width 1393 height 91
click at [1035, 475] on input "number" at bounding box center [1020, 465] width 137 height 19
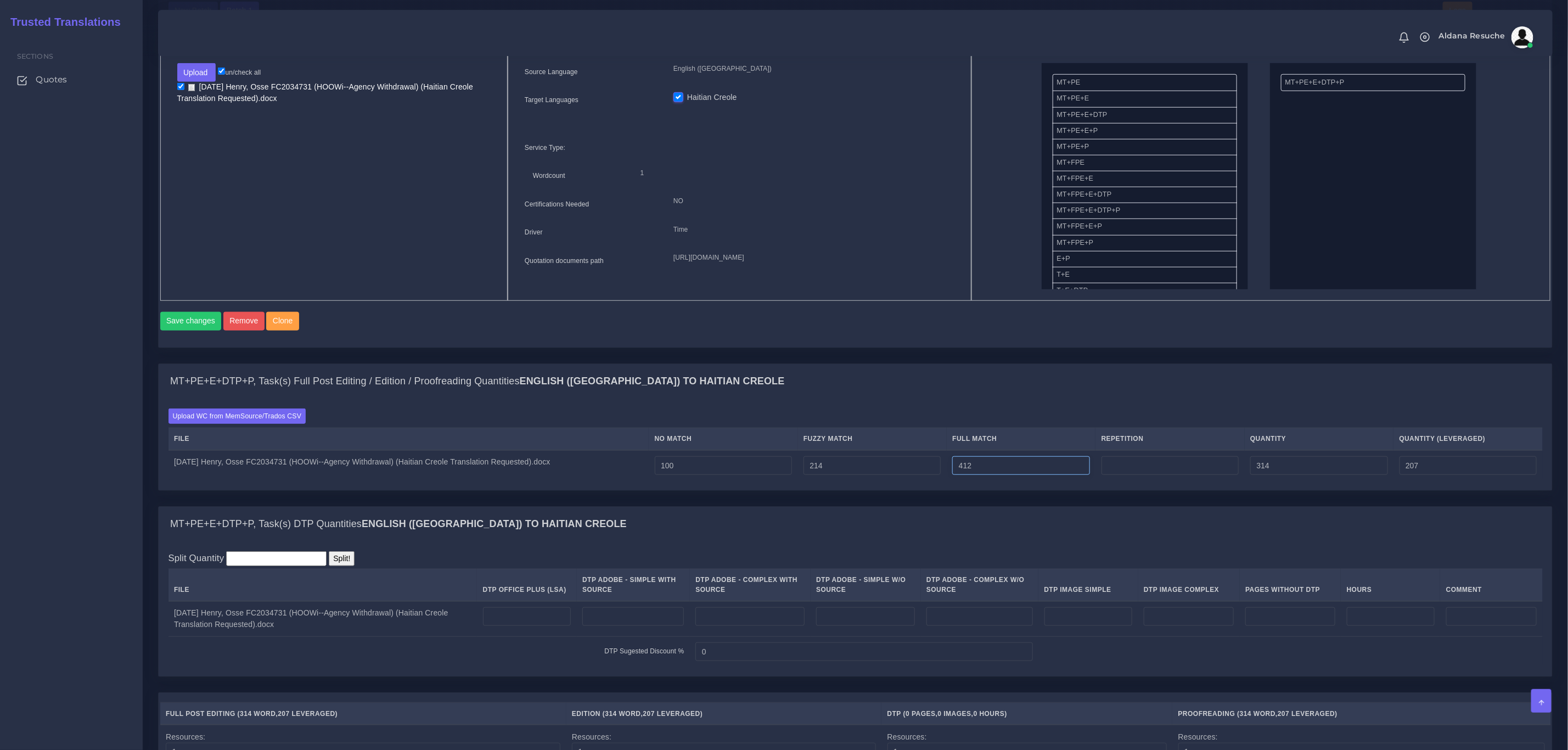
type input "412"
type input "726"
type input "310"
click at [1152, 475] on input "number" at bounding box center [1170, 465] width 137 height 19
type input "6"
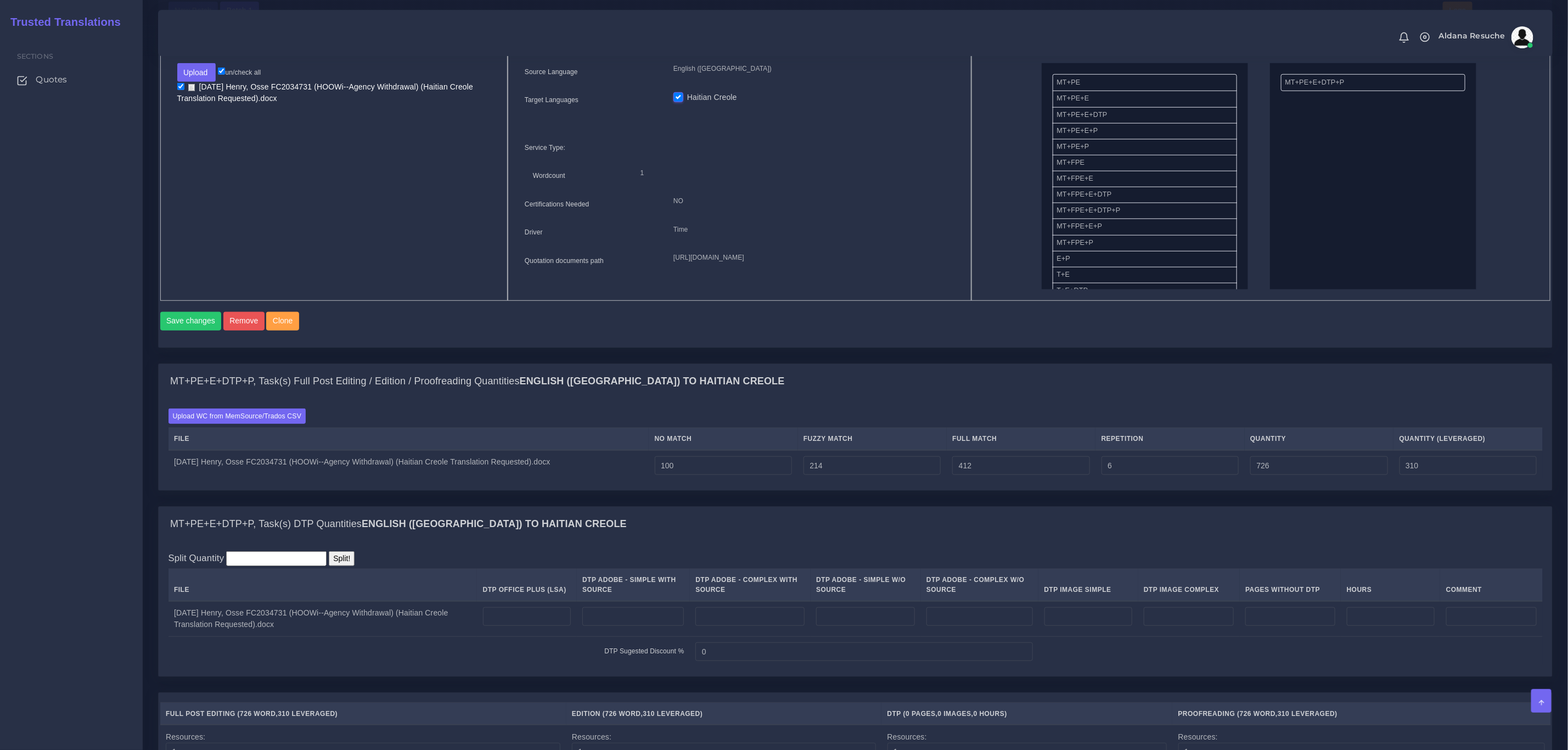
type input "732"
type input "311"
click at [1166, 399] on div "MT+PE+E+DTP+P, Task(s) Full Post Editing / Edition / Proofreading Quantities En…" at bounding box center [855, 382] width 1393 height 35
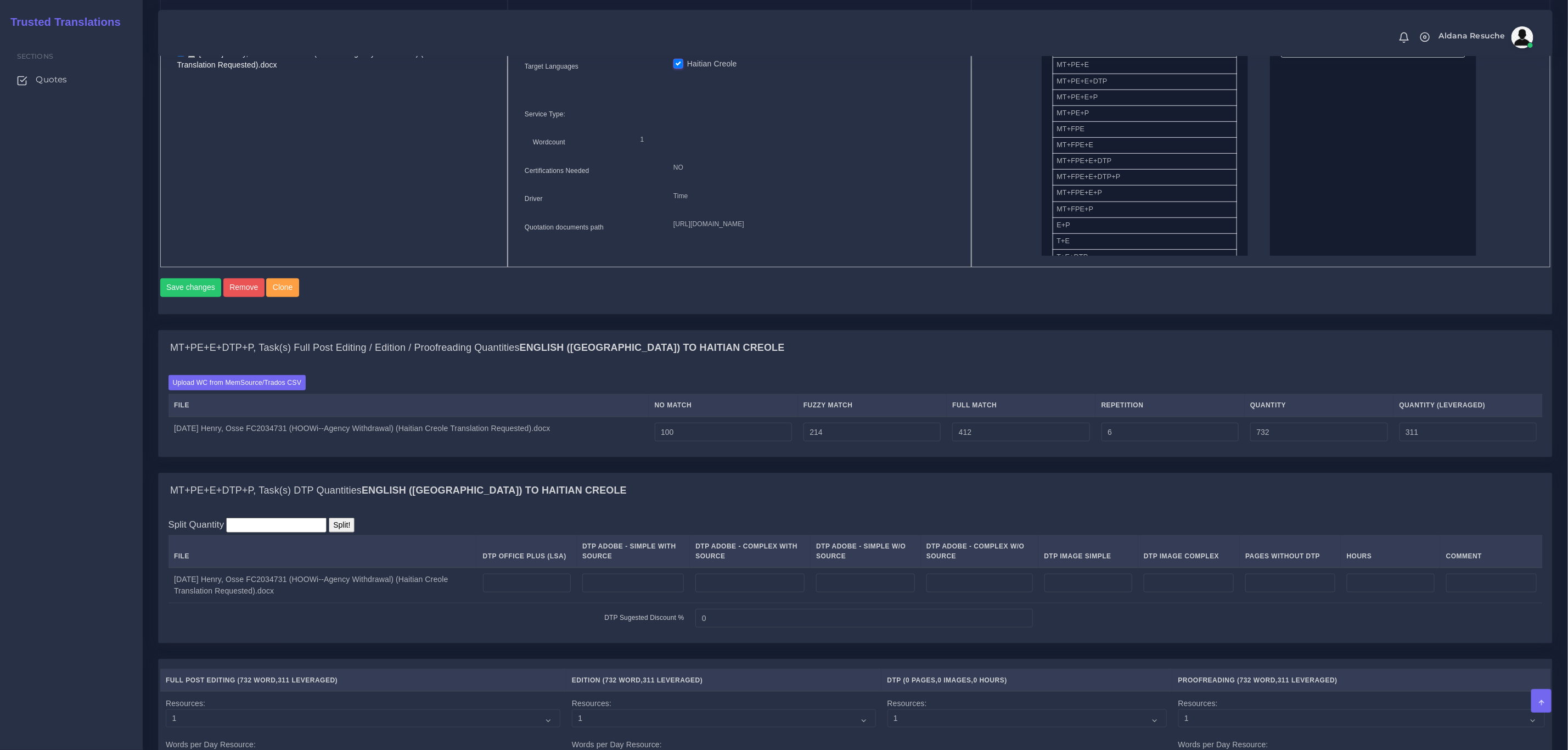
scroll to position [577, 0]
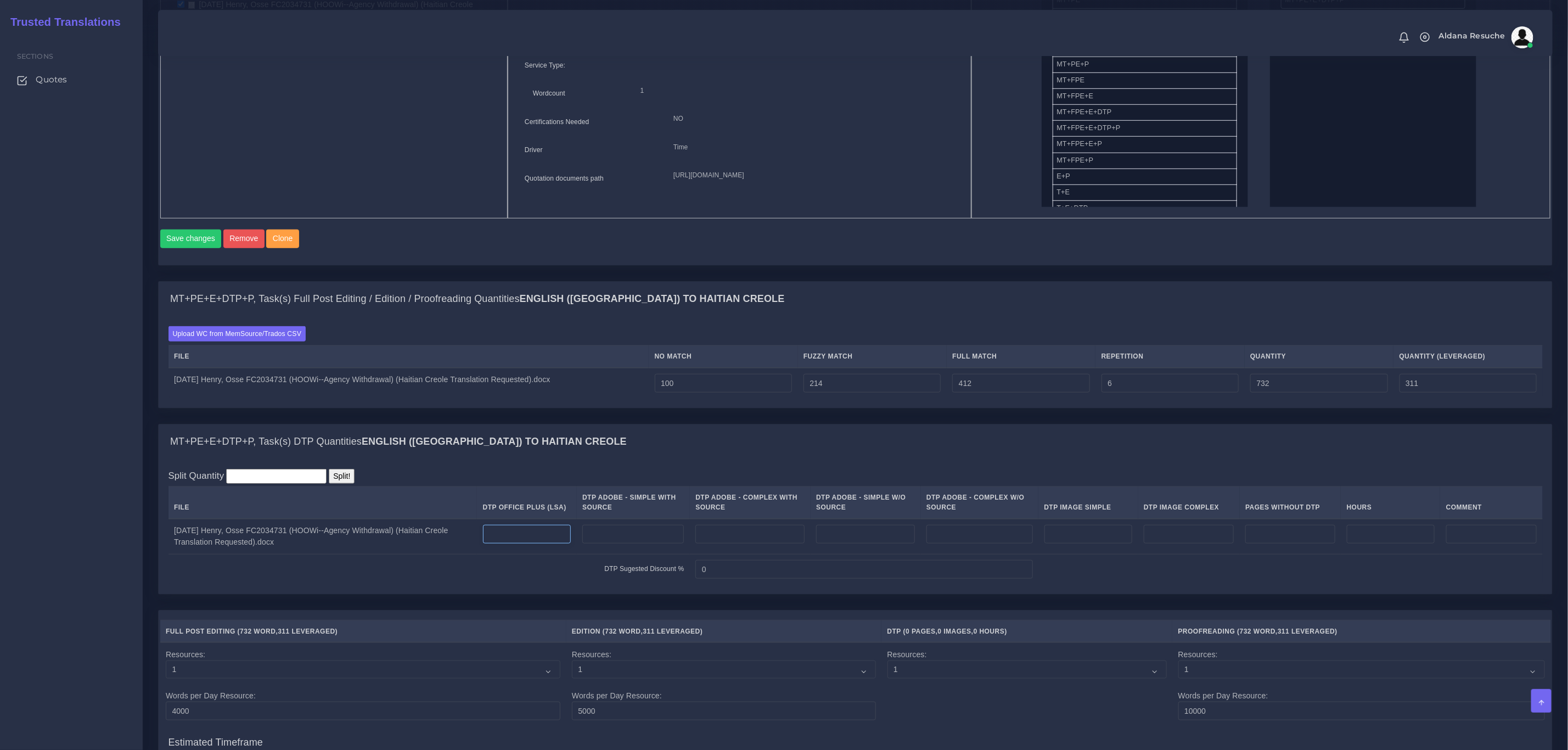
click at [549, 544] on input "number" at bounding box center [527, 534] width 88 height 19
type input "3"
click at [570, 423] on div "MT+PE+E+DTP+P, Task(s) Full Post Editing / Edition / Proofreading Quantities En…" at bounding box center [855, 352] width 1411 height 142
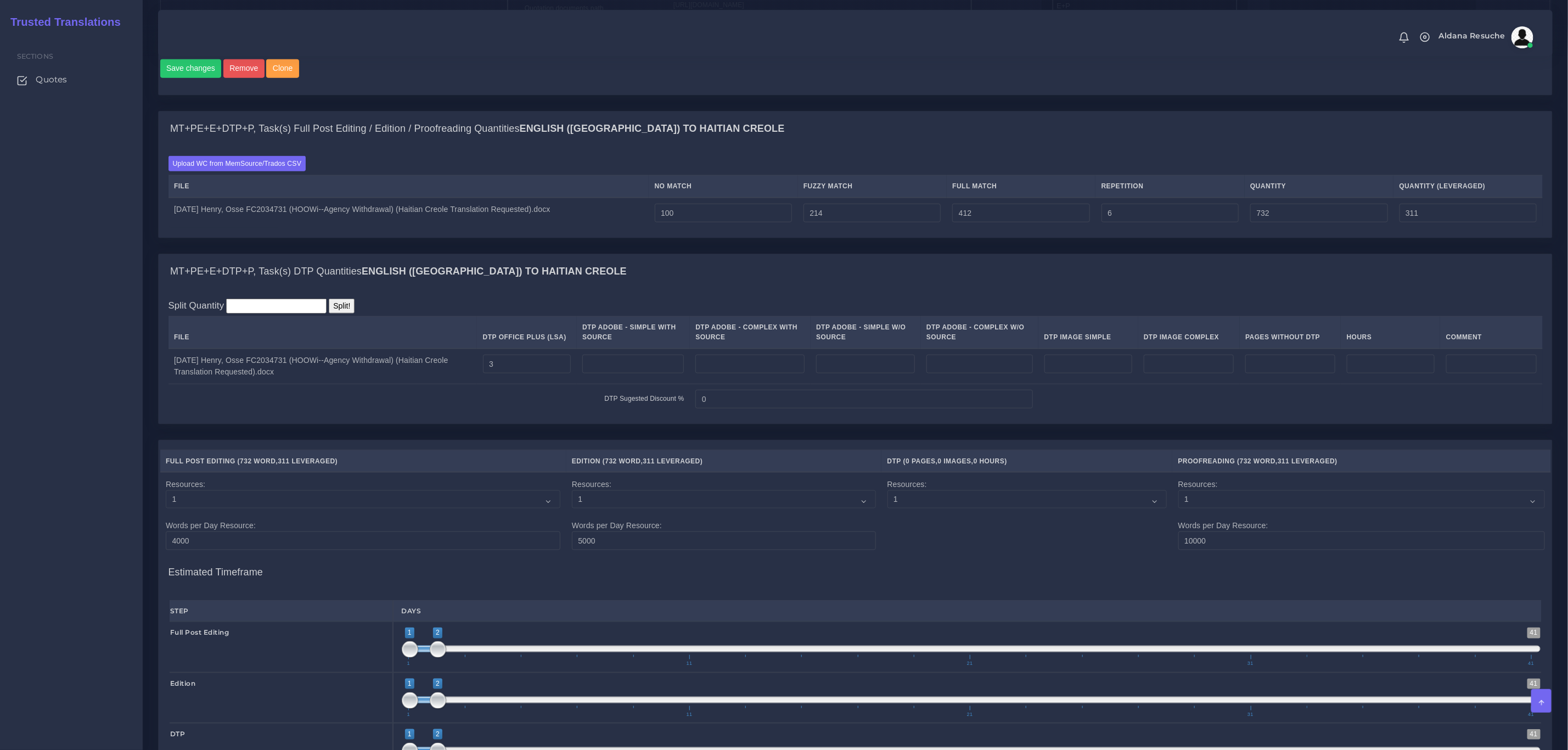
scroll to position [1120, 0]
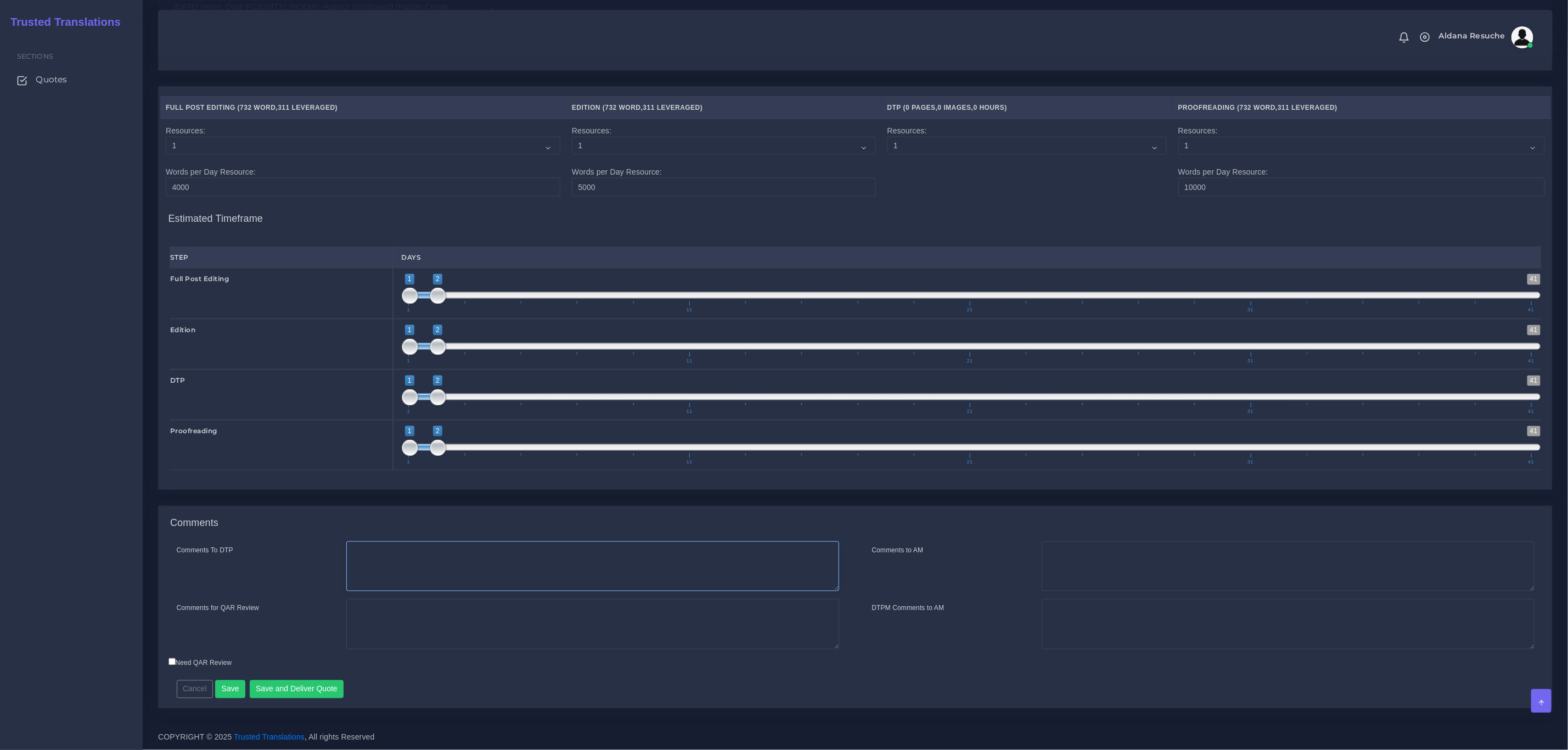
click at [451, 566] on textarea "Comments To DTP" at bounding box center [593, 566] width 493 height 51
type textarea "DTP in office"
type textarea "PEEP+DTP"
click at [315, 677] on div "Cancel Save Save and Deliver Quote Remember to fill in the estimated time for e…" at bounding box center [684, 685] width 1031 height 27
click at [309, 690] on button "Save and Deliver Quote" at bounding box center [296, 689] width 94 height 19
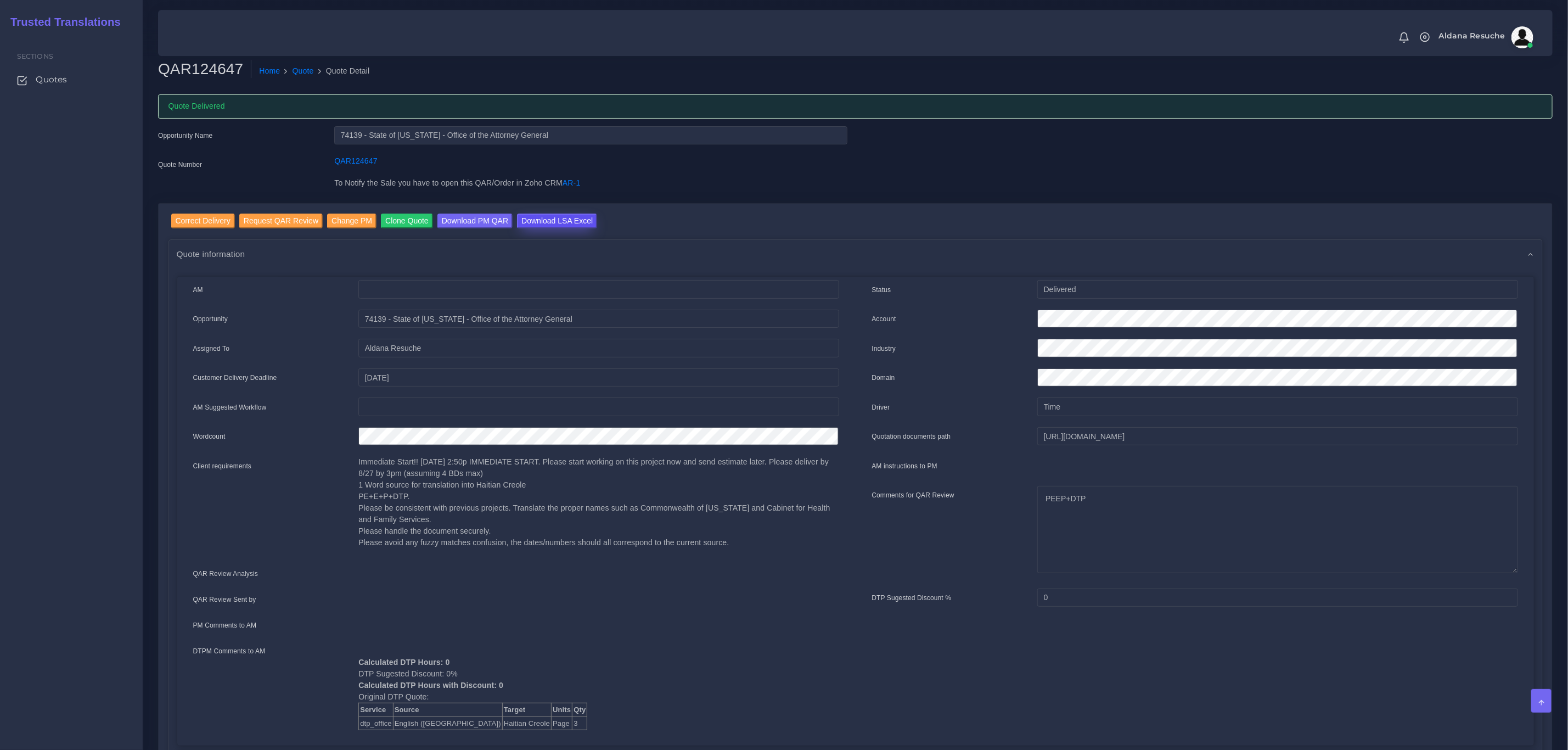
click at [531, 220] on input "Download LSA Excel" at bounding box center [557, 221] width 80 height 15
click at [299, 66] on link "Quote" at bounding box center [303, 71] width 21 height 12
